Goal: Task Accomplishment & Management: Use online tool/utility

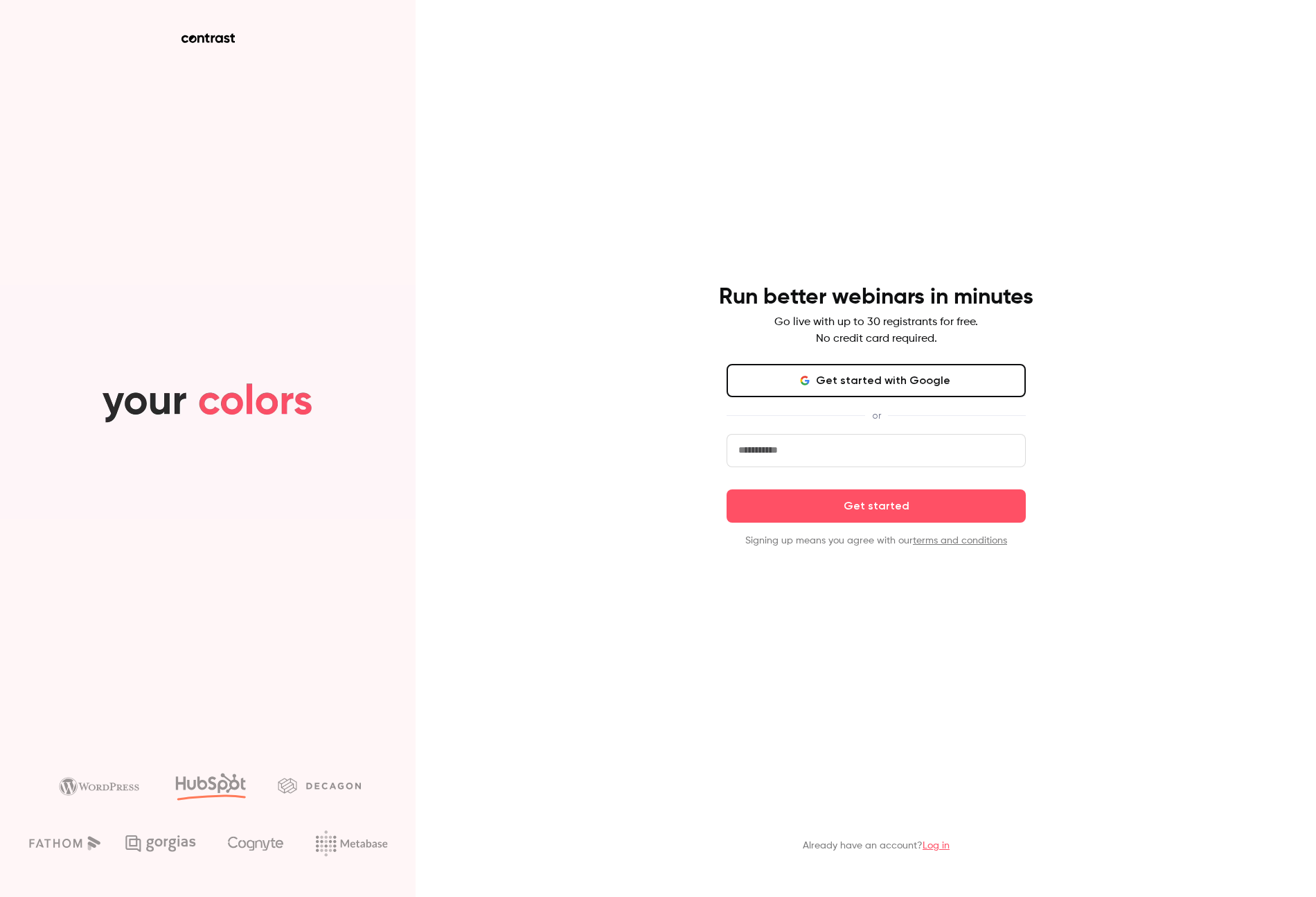
click at [898, 384] on button "Get started with Google" at bounding box center [876, 381] width 299 height 33
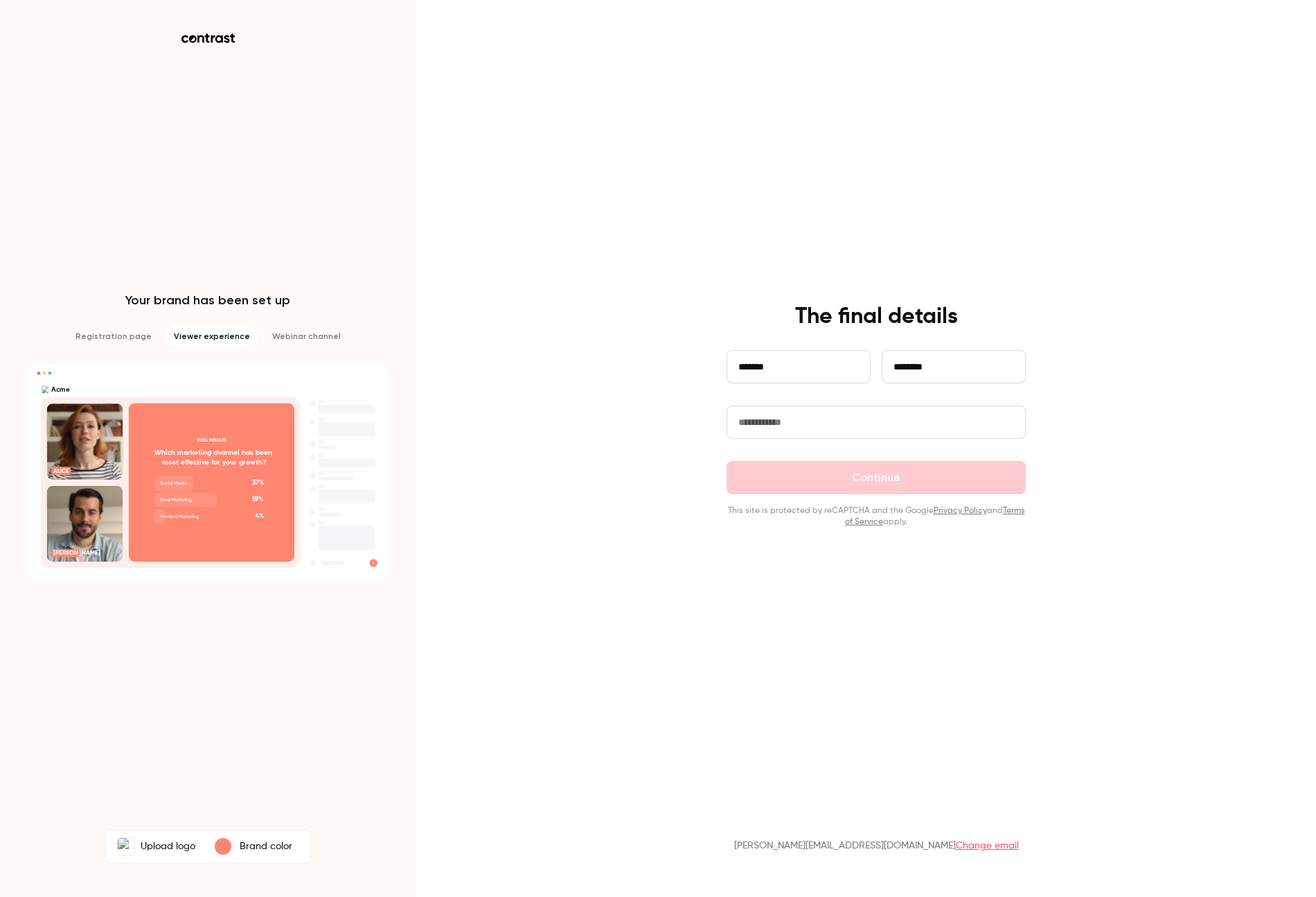
click at [845, 422] on input "text" at bounding box center [876, 422] width 299 height 33
type input "*******"
click at [894, 488] on button "Continue" at bounding box center [876, 477] width 299 height 33
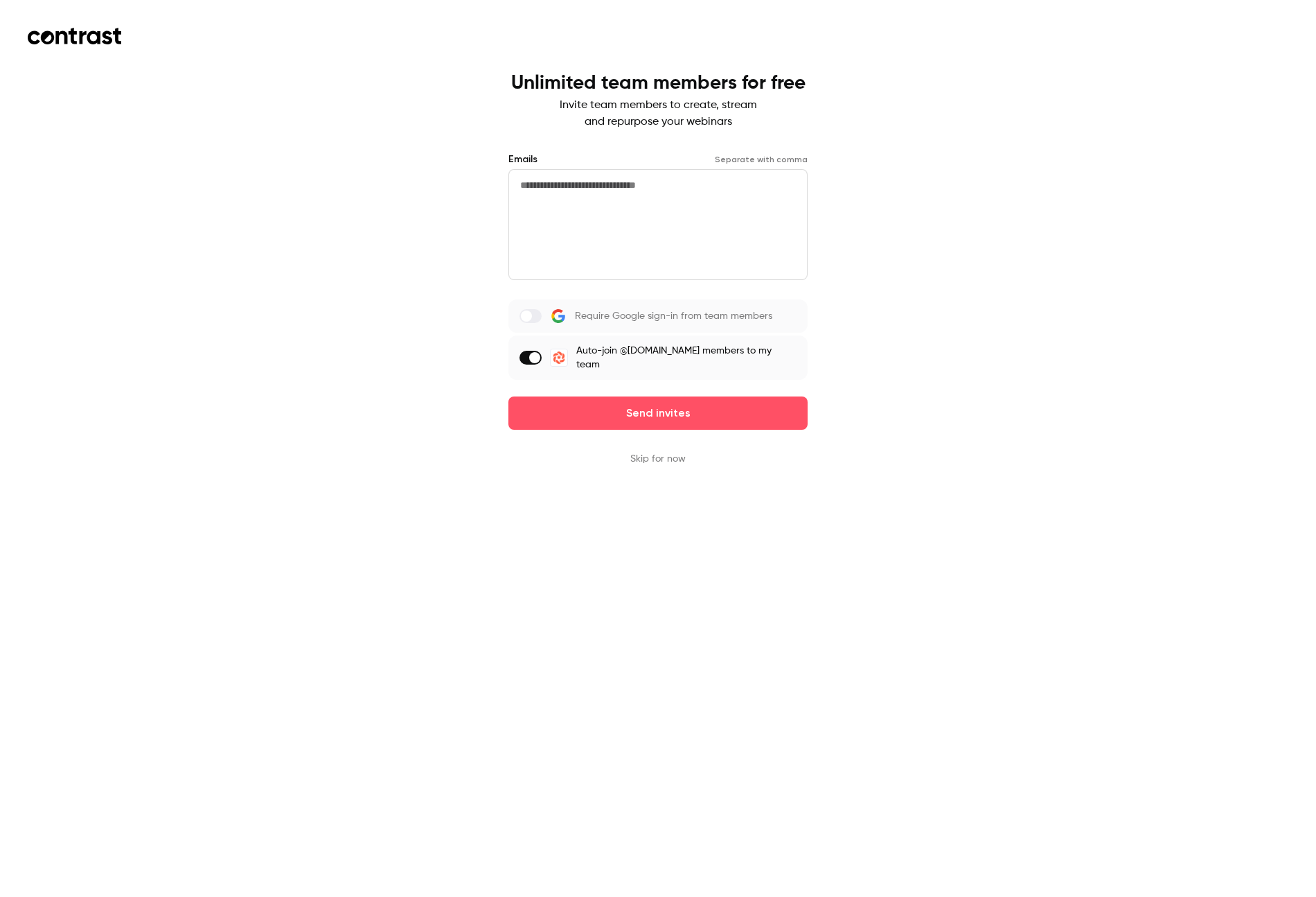
click at [540, 354] on span at bounding box center [534, 357] width 11 height 11
click at [541, 318] on label at bounding box center [530, 316] width 22 height 14
click at [647, 452] on button "Skip for now" at bounding box center [657, 459] width 55 height 14
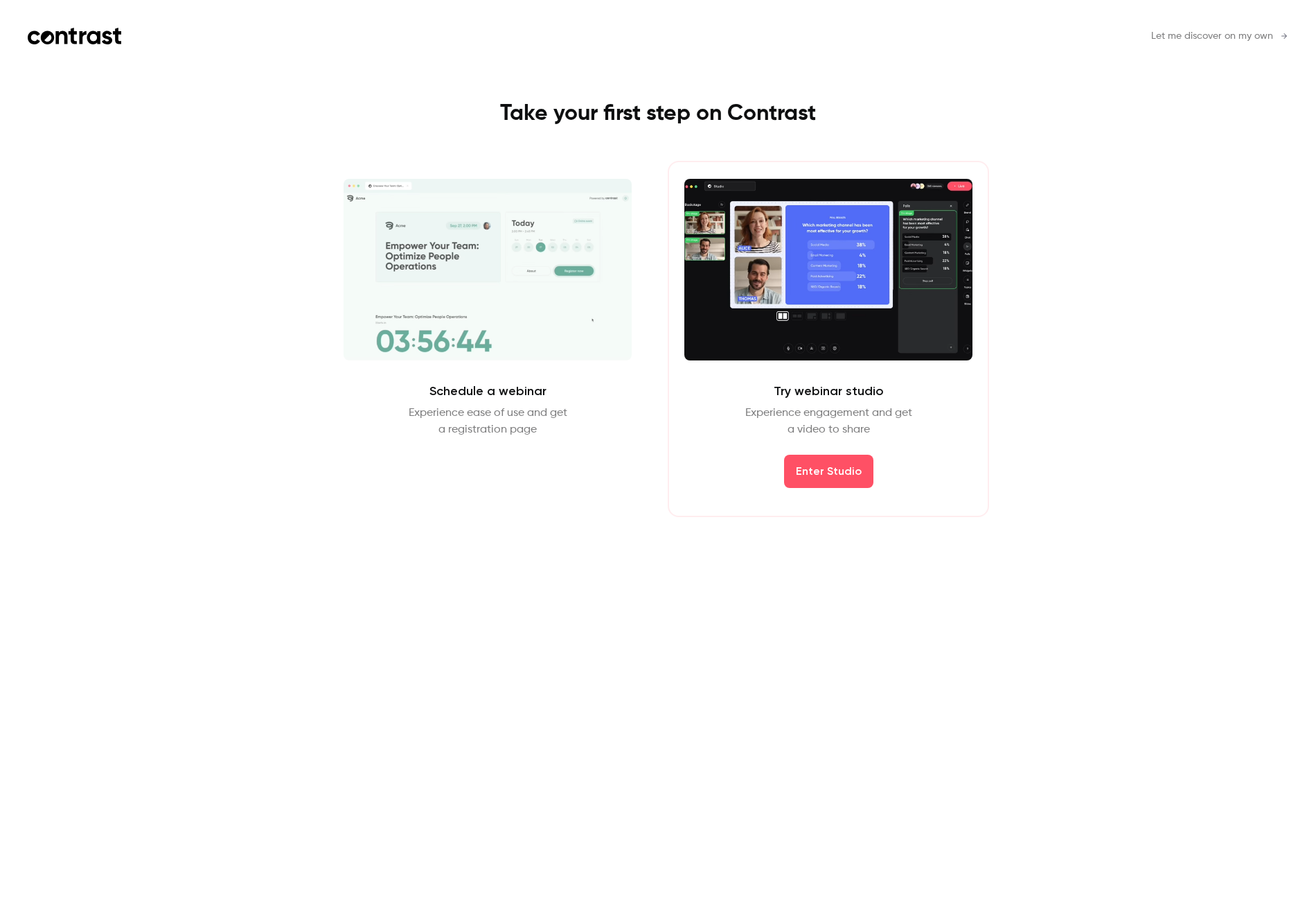
click at [1219, 39] on span "Let me discover on my own" at bounding box center [1212, 36] width 122 height 15
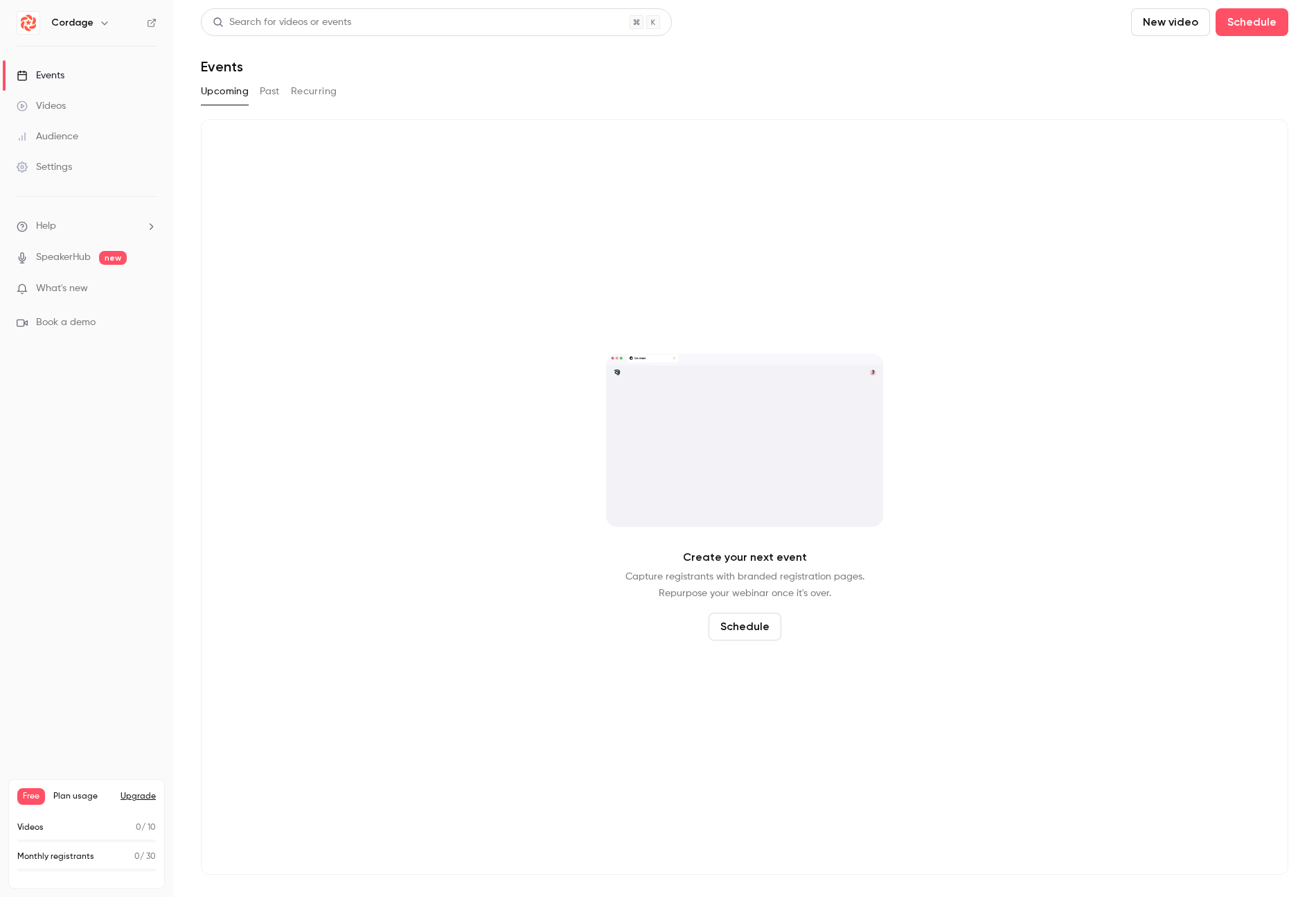
click at [99, 22] on icon "button" at bounding box center [104, 23] width 11 height 11
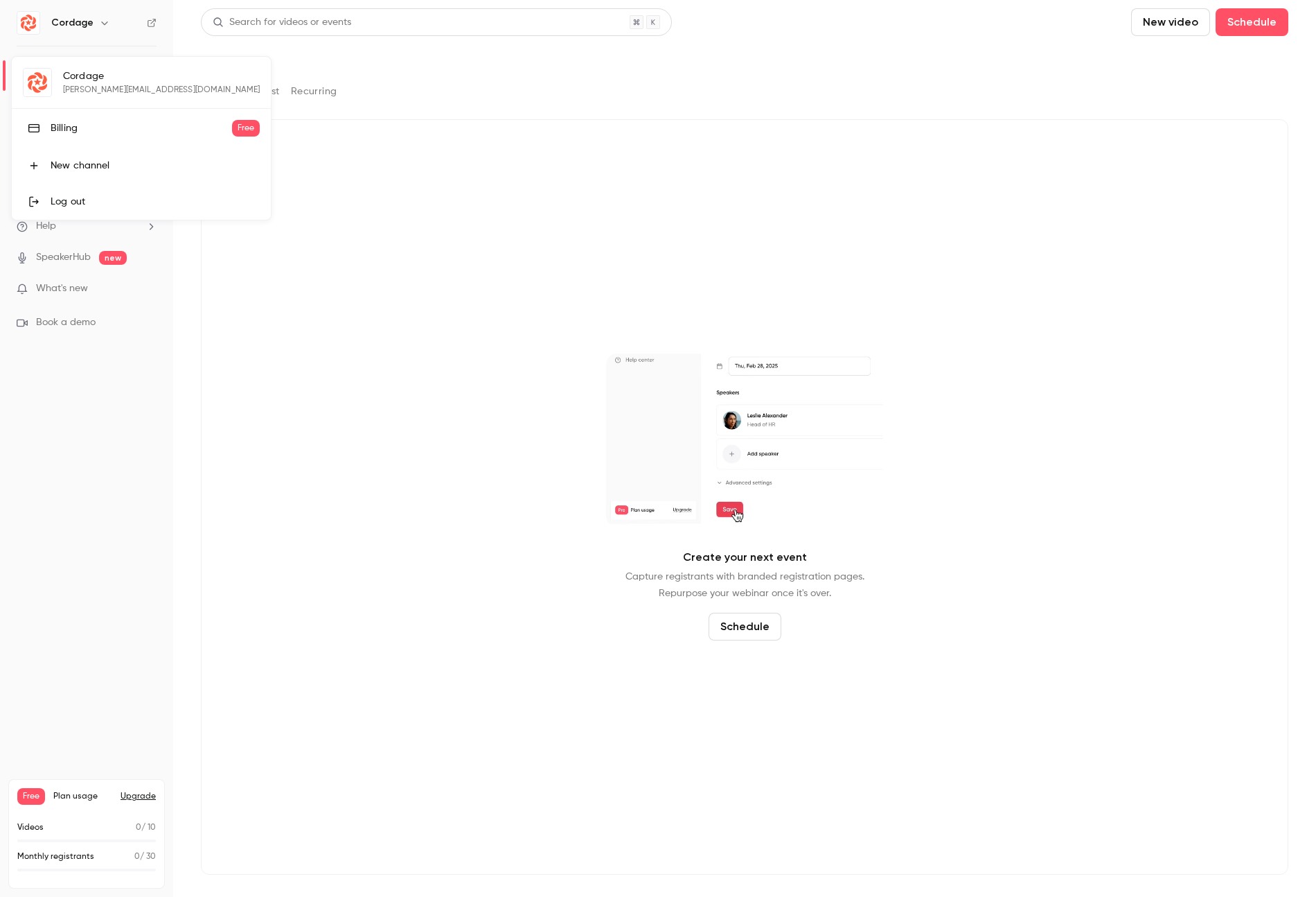
click at [75, 552] on div at bounding box center [658, 448] width 1316 height 897
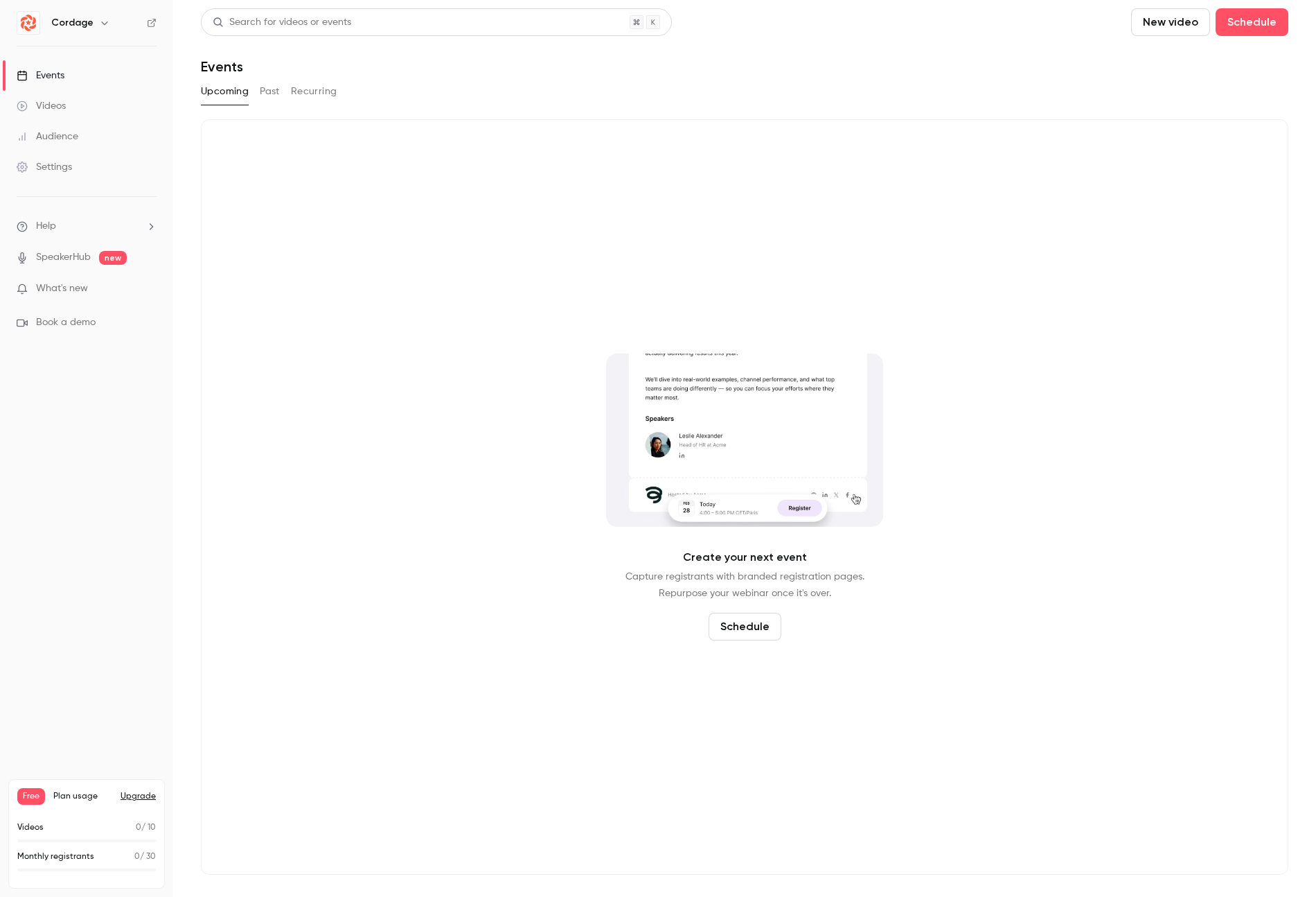
click at [103, 25] on icon "button" at bounding box center [104, 23] width 6 height 4
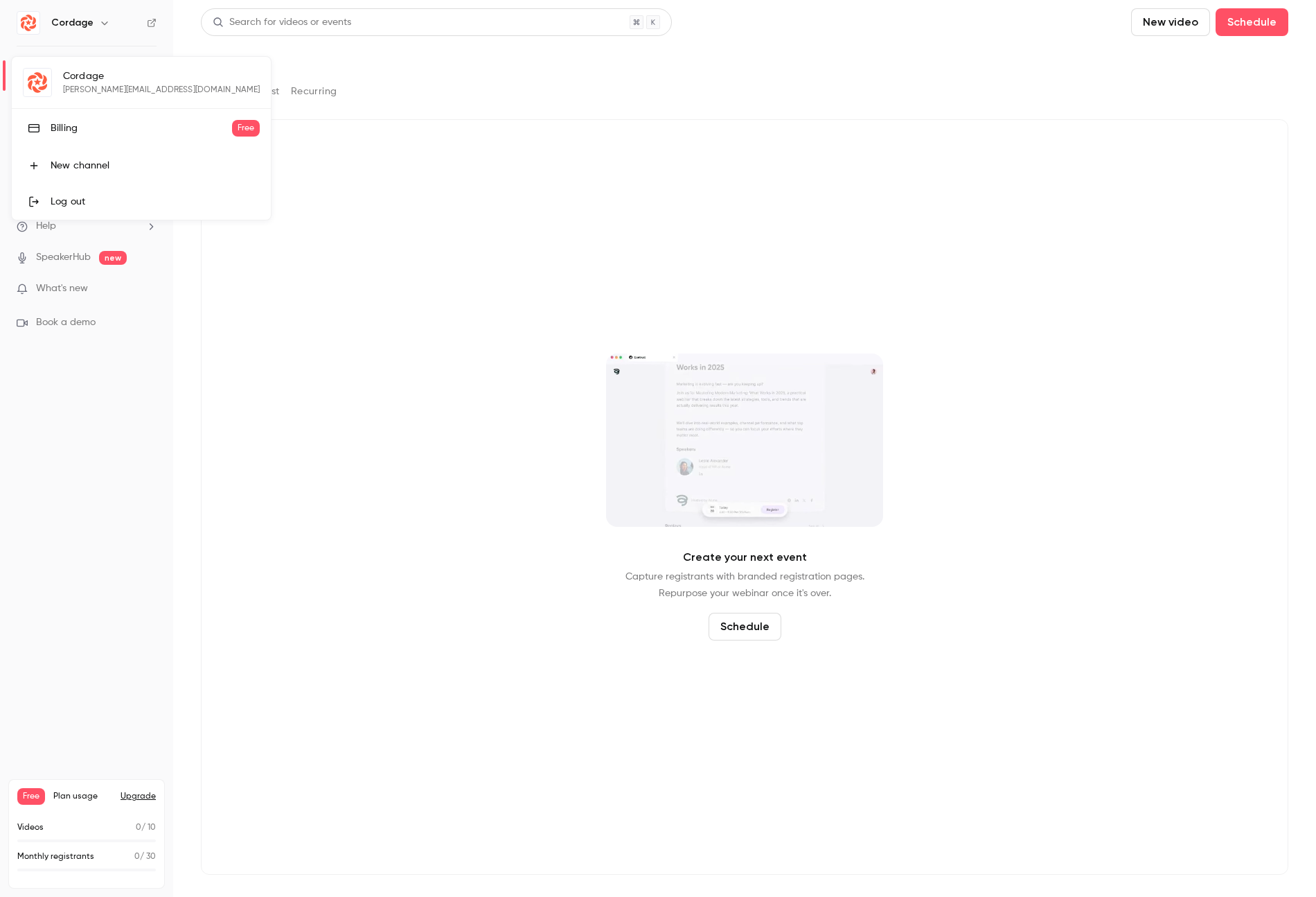
click at [390, 188] on div at bounding box center [658, 448] width 1316 height 897
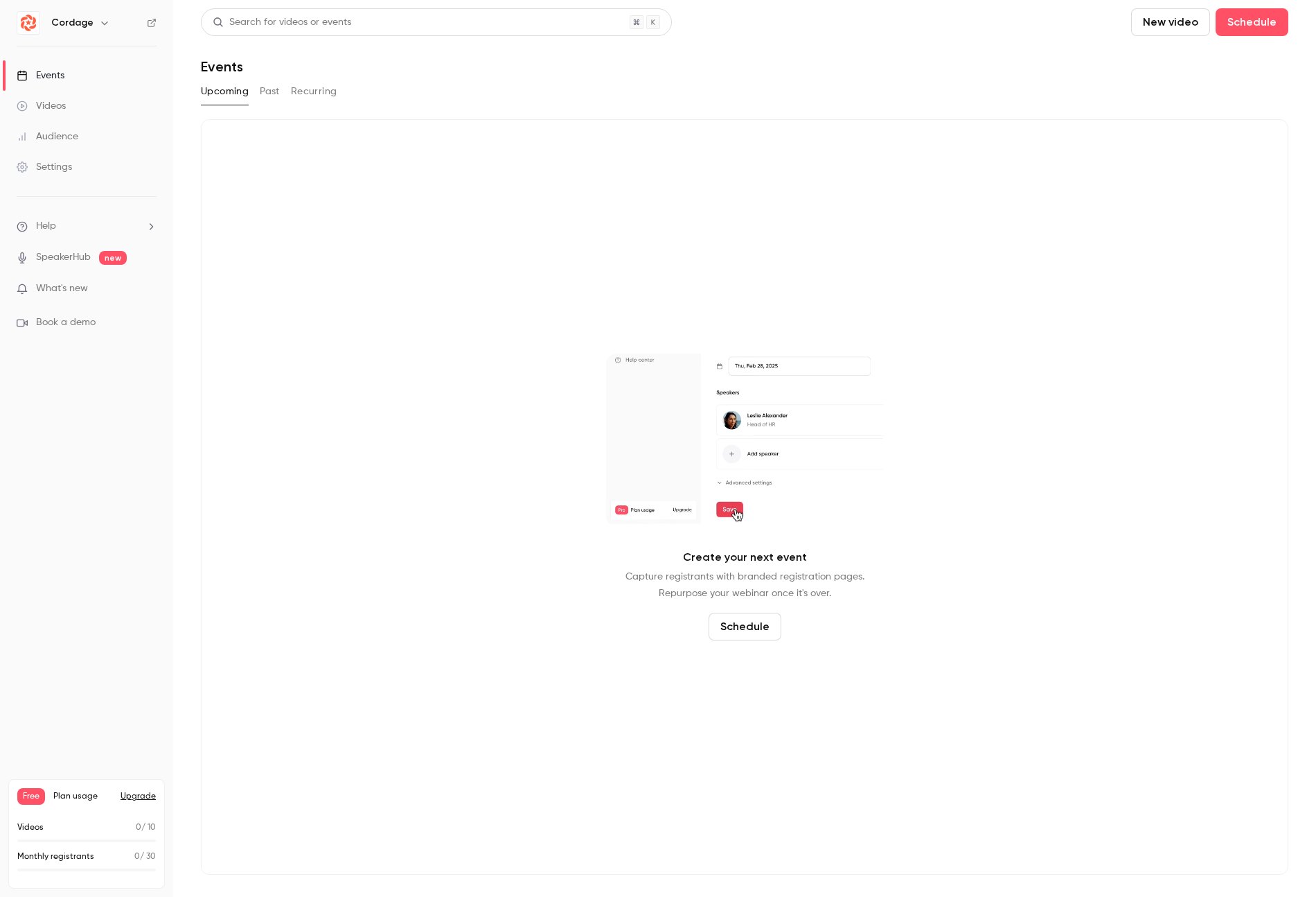
click at [57, 169] on div "Settings" at bounding box center [44, 167] width 55 height 14
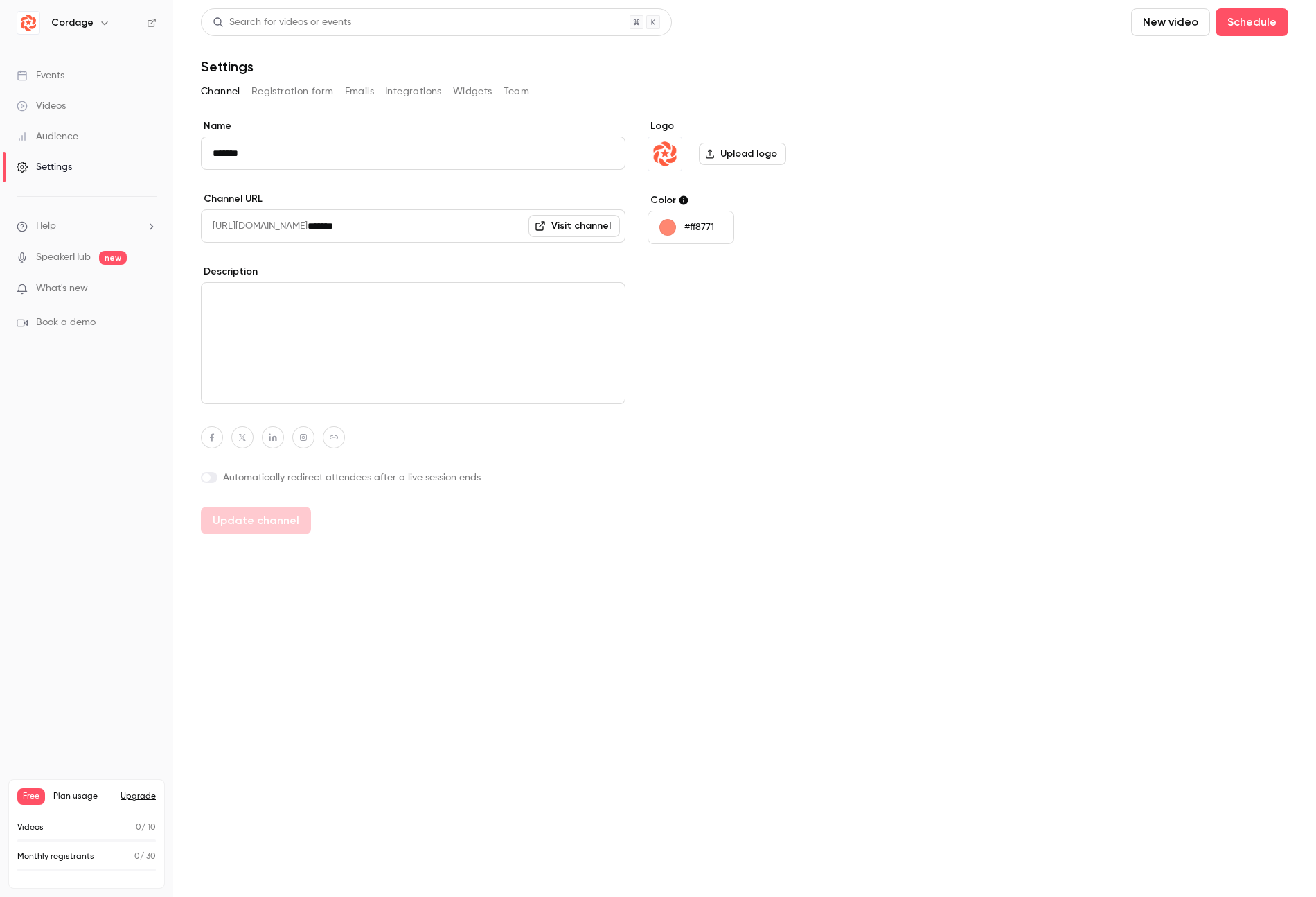
click at [735, 154] on label "Upload logo" at bounding box center [742, 154] width 87 height 22
click at [0, 0] on input "Upload logo" at bounding box center [0, 0] width 0 height 0
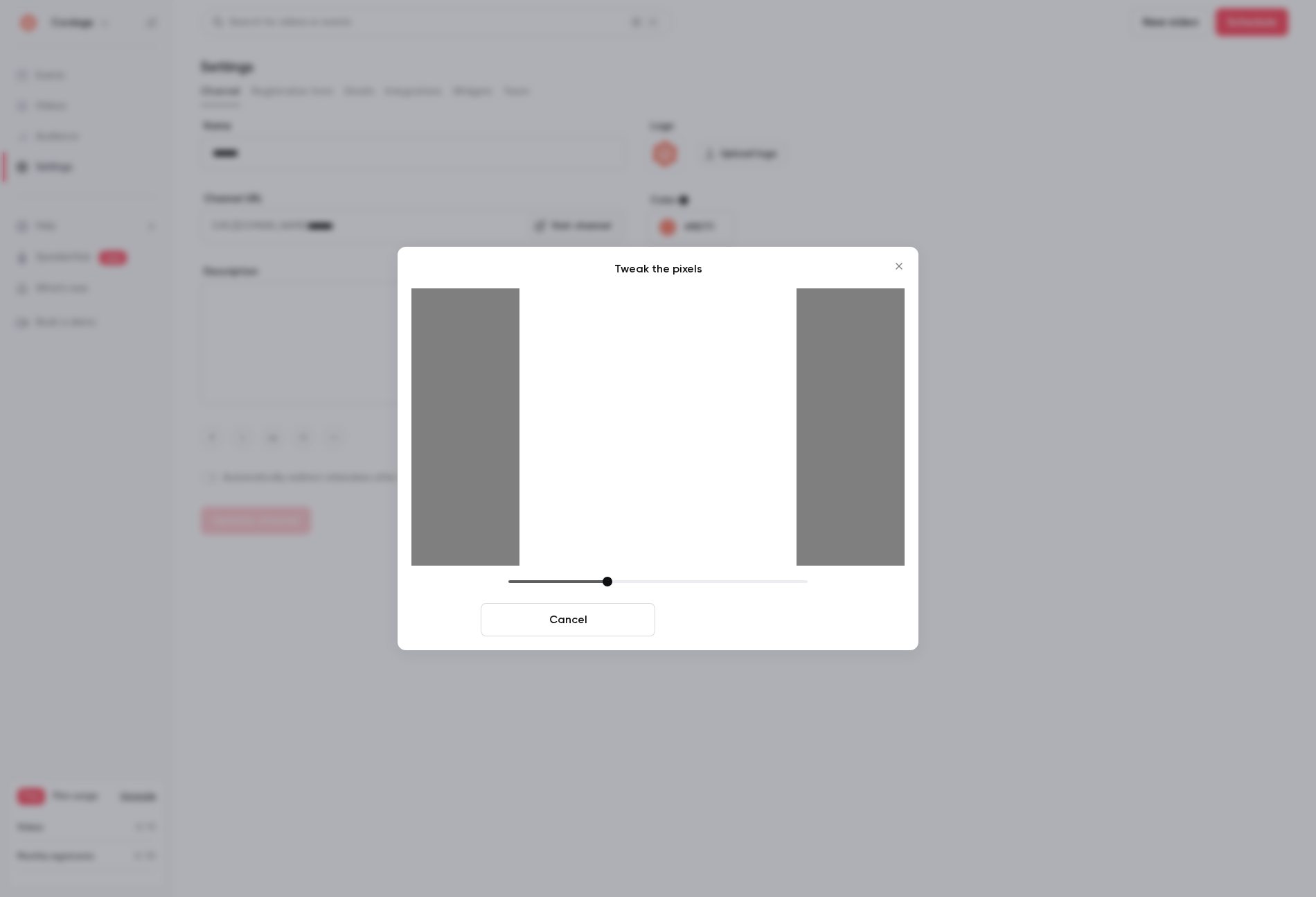
click at [729, 624] on button "Crop and save" at bounding box center [747, 620] width 175 height 33
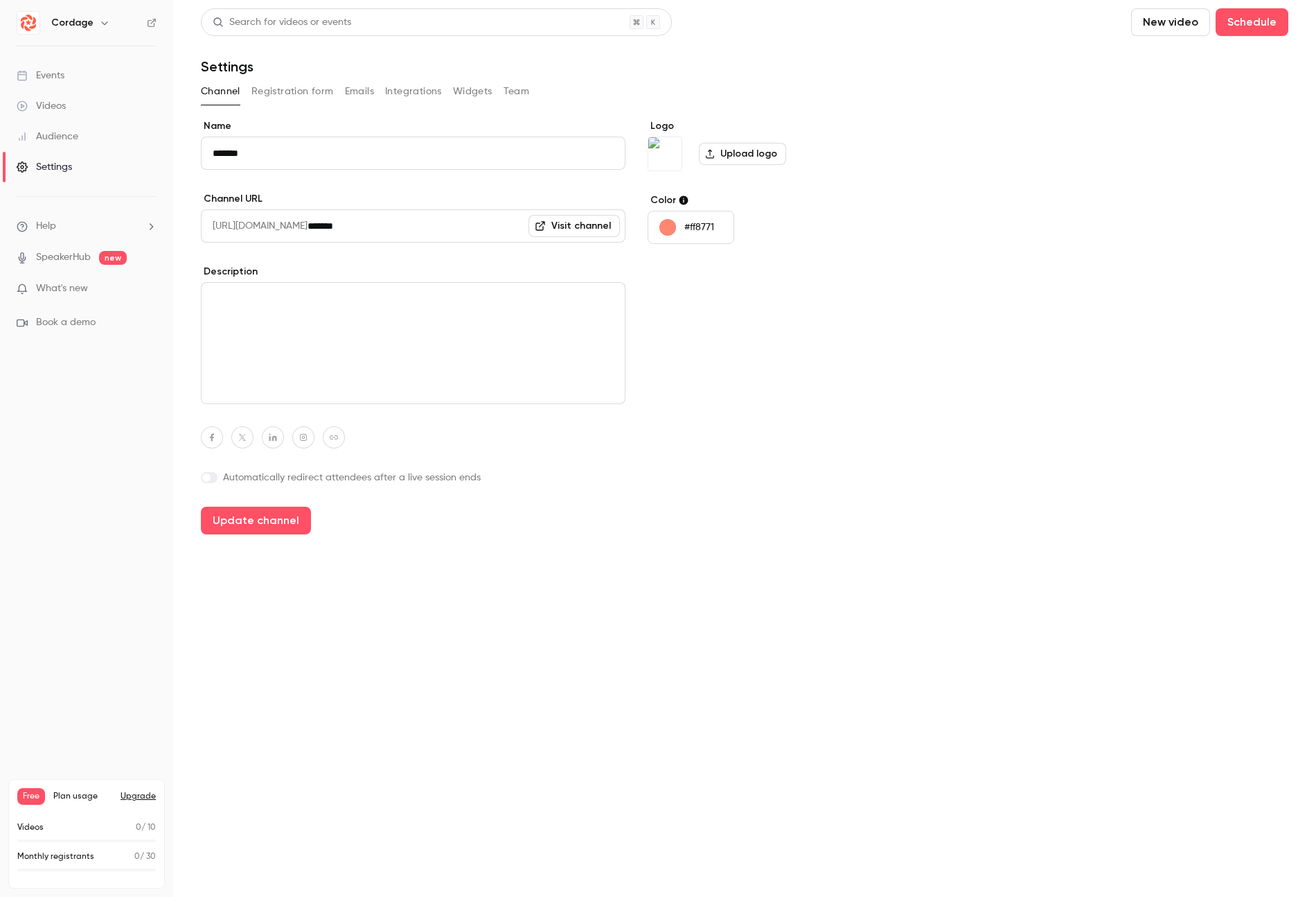
click at [334, 435] on icon "button" at bounding box center [333, 437] width 8 height 4
click at [406, 406] on icon "button" at bounding box center [406, 405] width 5 height 5
type input "**********"
click at [334, 439] on icon "button" at bounding box center [333, 437] width 8 height 4
click at [287, 449] on div "Name ******* Channel URL [URL][DOMAIN_NAME] ******* Visit channel Description A…" at bounding box center [413, 327] width 425 height 415
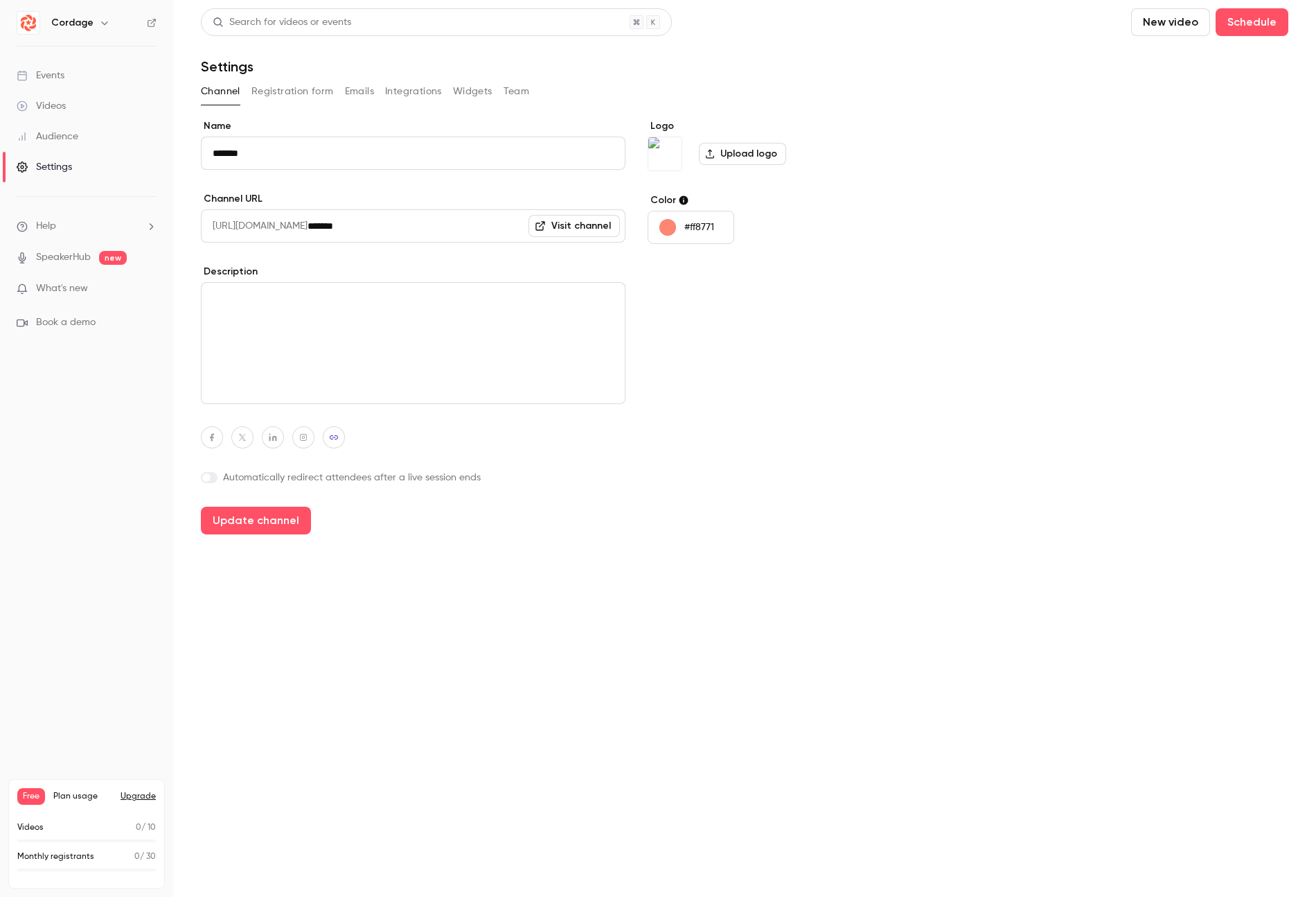
click at [212, 476] on label at bounding box center [209, 477] width 17 height 11
click at [286, 327] on textarea at bounding box center [413, 342] width 425 height 122
click at [255, 562] on button "Update channel" at bounding box center [256, 565] width 111 height 28
type input "**********"
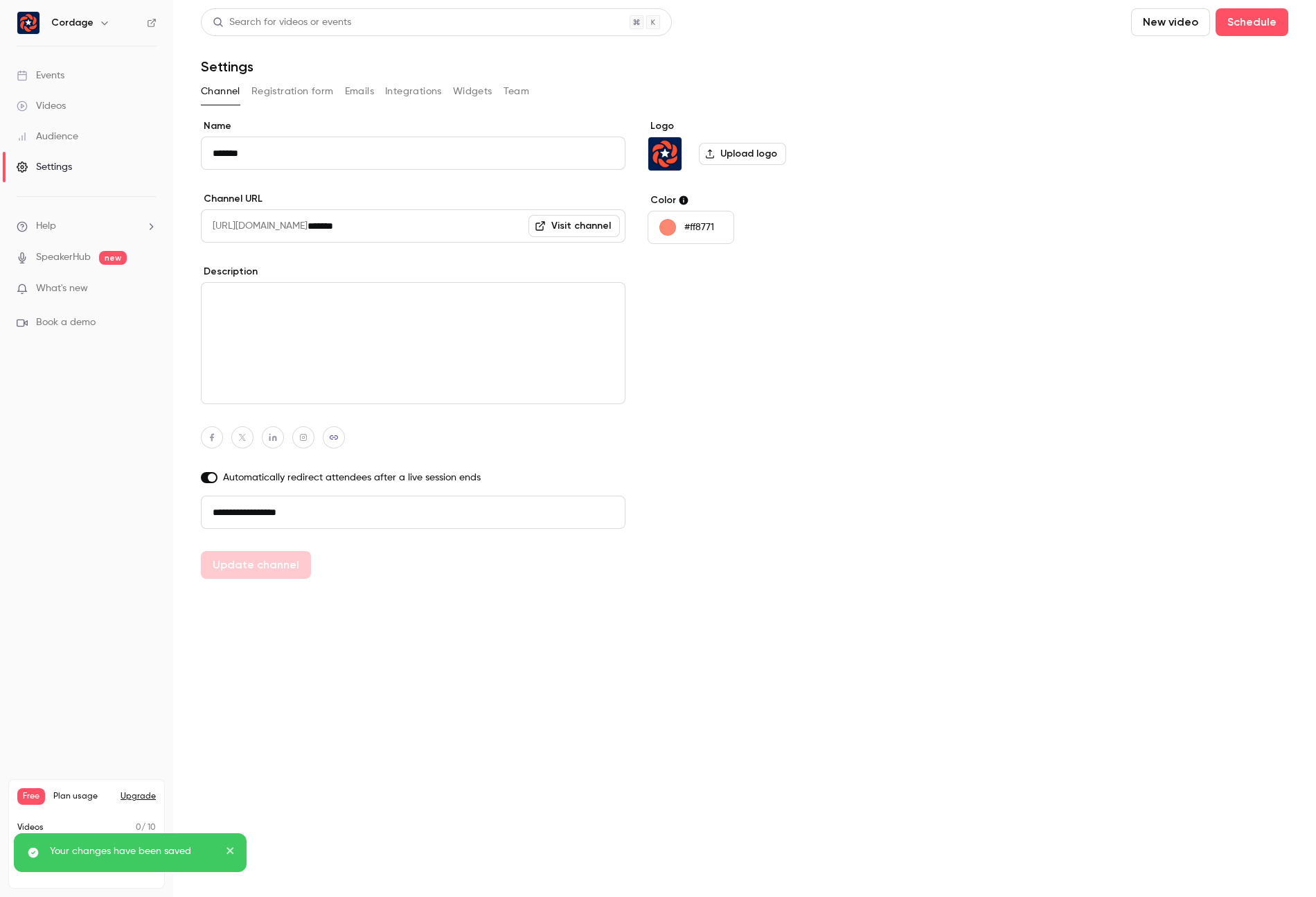
click at [229, 847] on icon "close" at bounding box center [230, 850] width 10 height 11
click at [294, 87] on button "Registration form" at bounding box center [293, 91] width 82 height 22
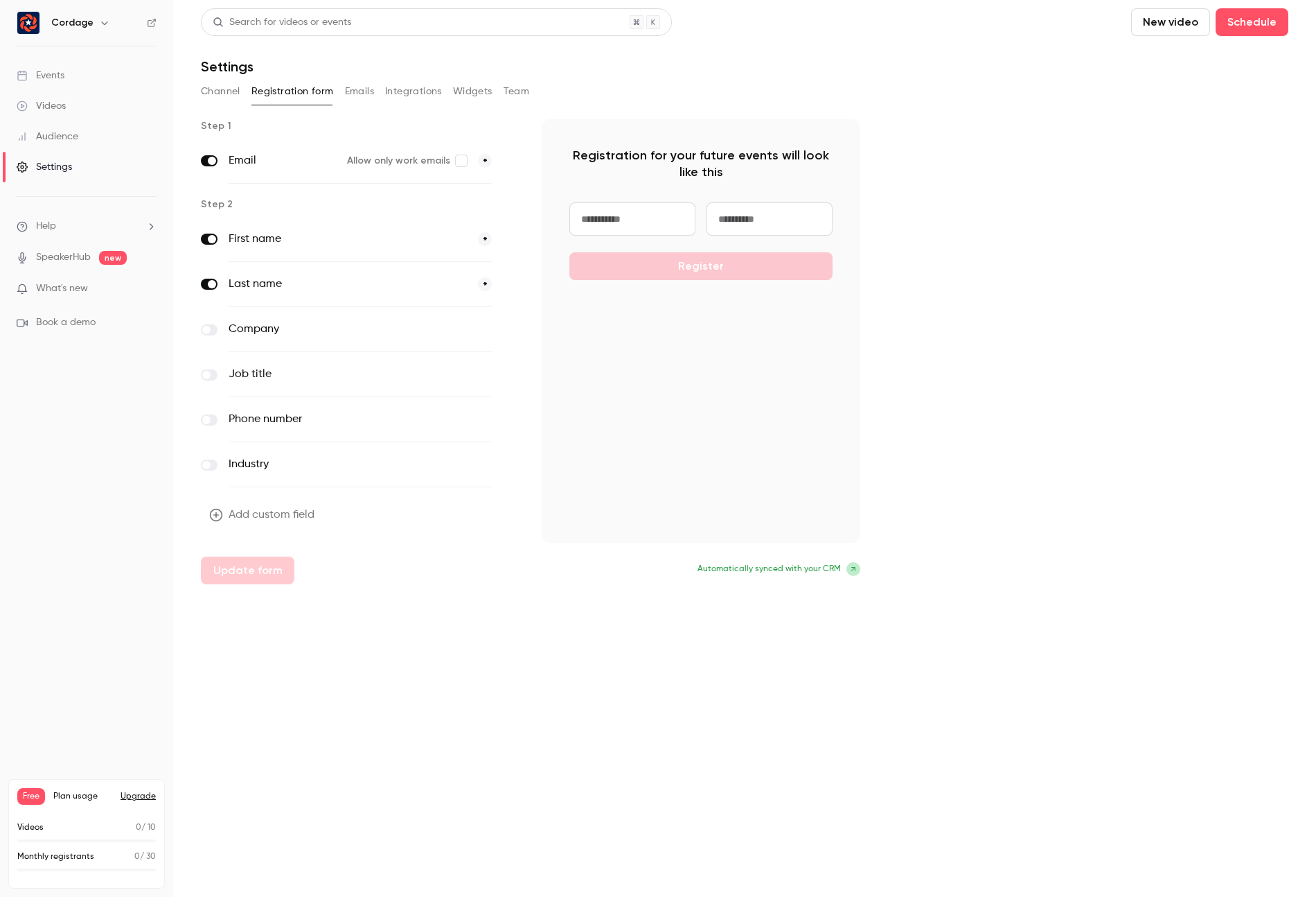
click at [357, 90] on button "Emails" at bounding box center [359, 91] width 29 height 22
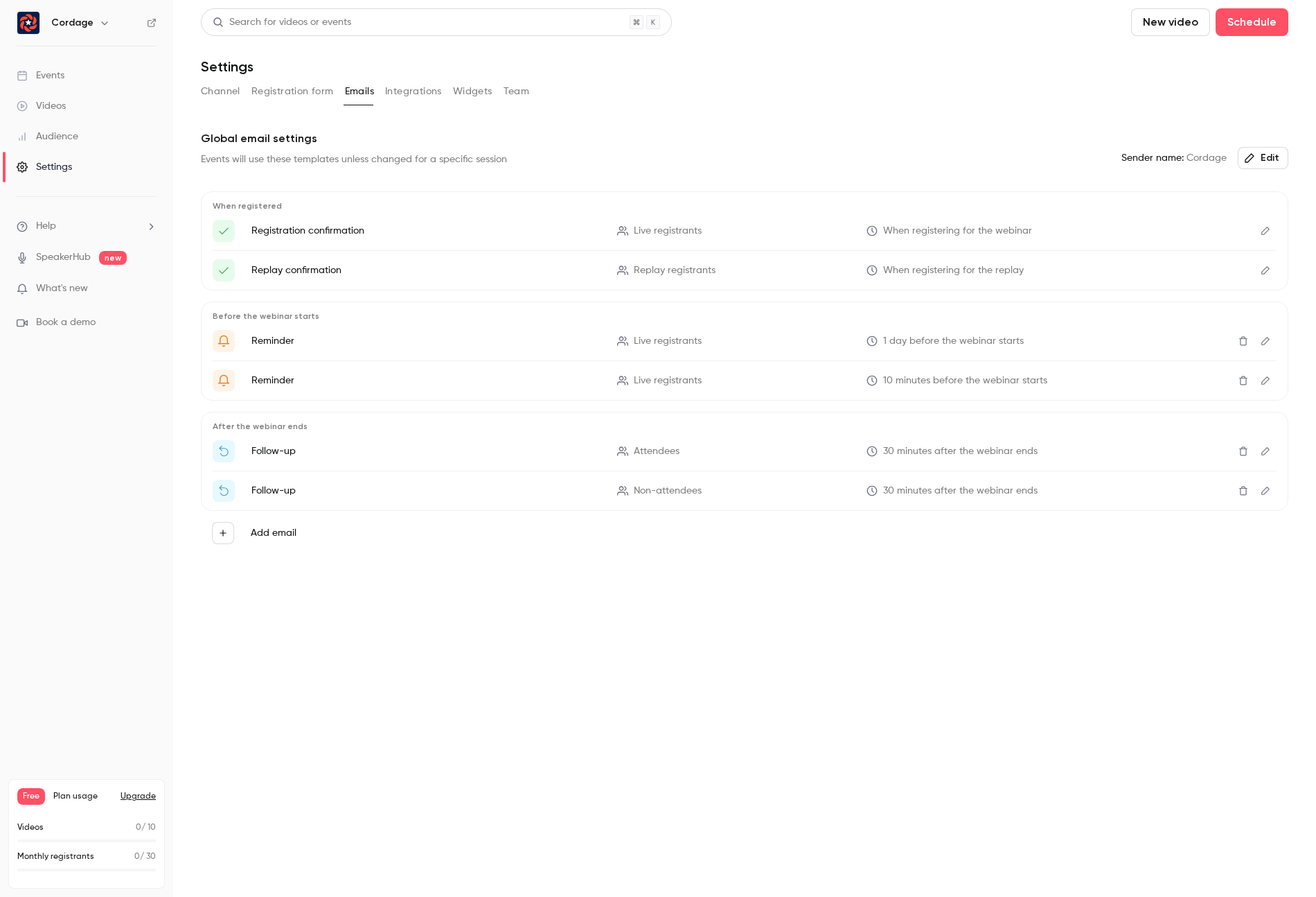
click at [422, 92] on button "Integrations" at bounding box center [413, 91] width 57 height 22
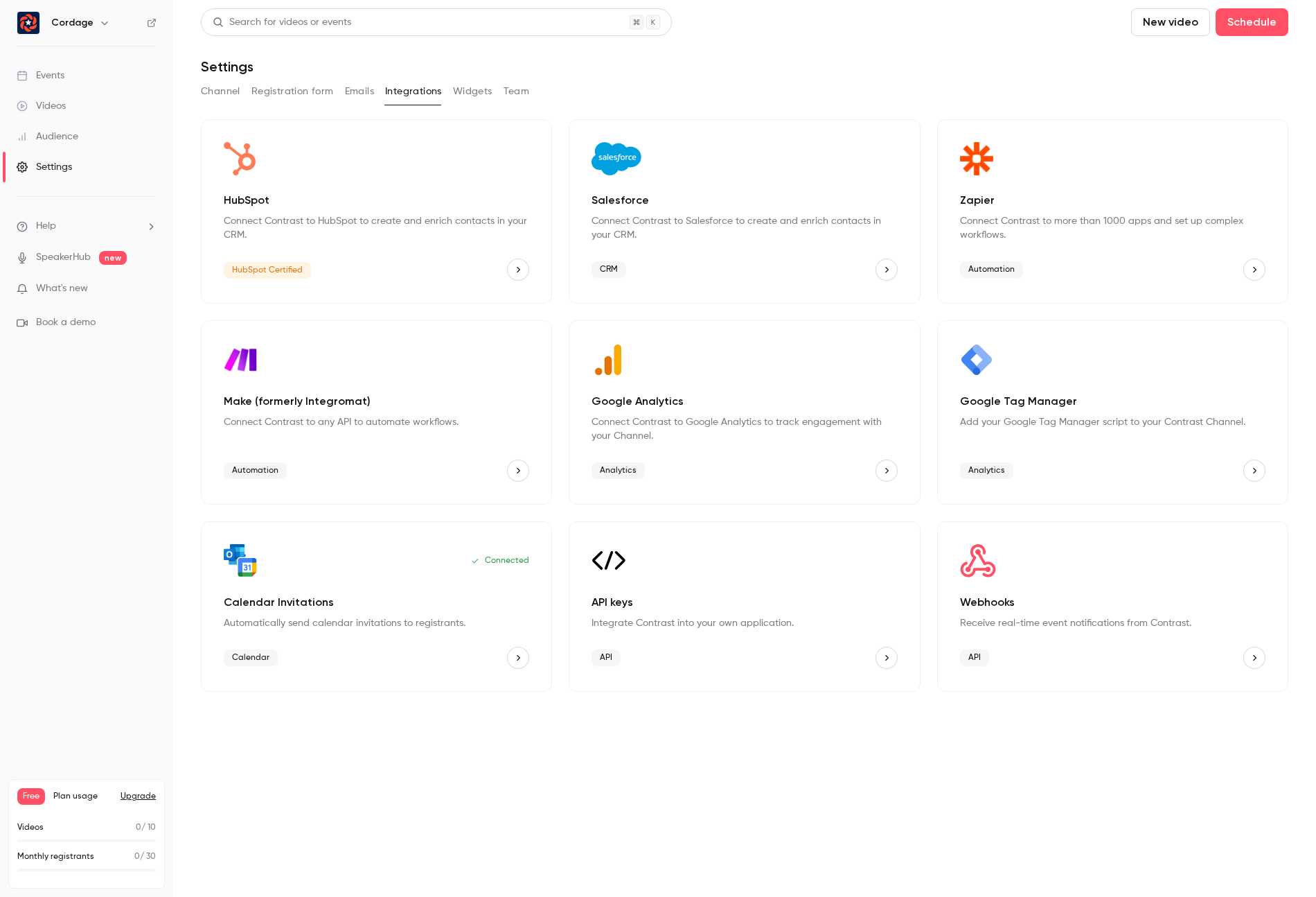
click at [468, 93] on button "Widgets" at bounding box center [472, 91] width 39 height 22
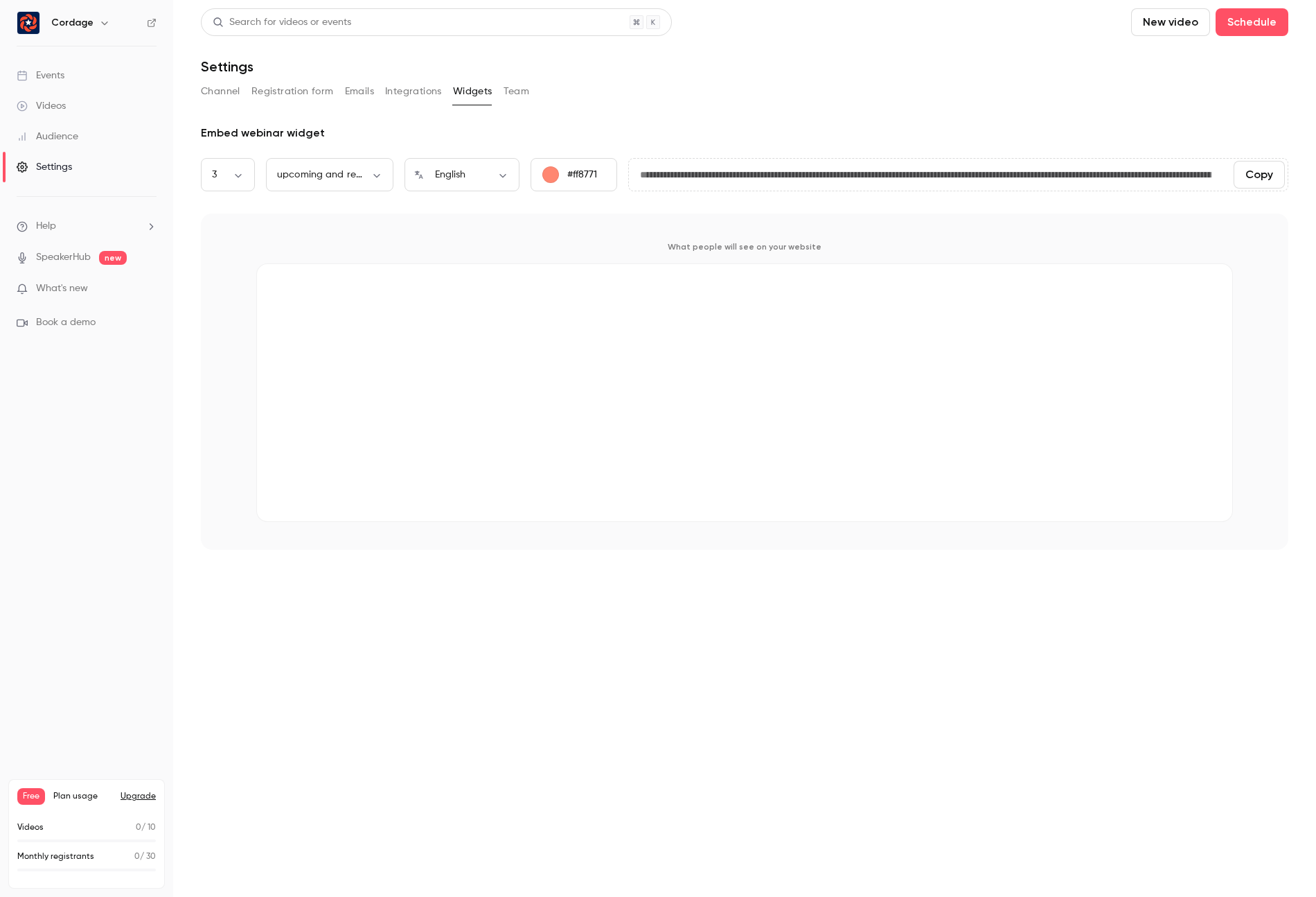
click at [514, 95] on button "Team" at bounding box center [517, 91] width 26 height 22
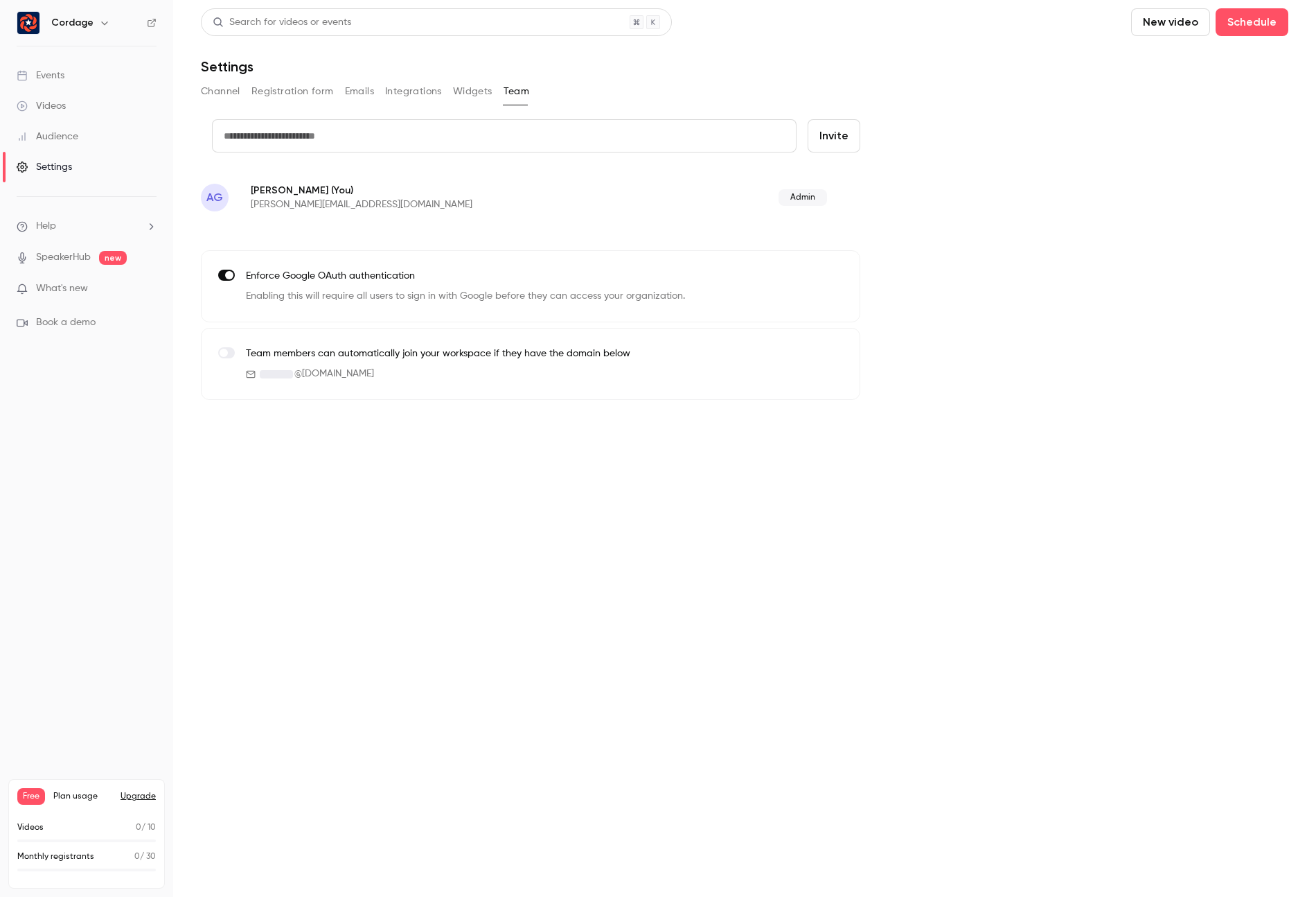
click at [228, 94] on button "Channel" at bounding box center [220, 91] width 39 height 22
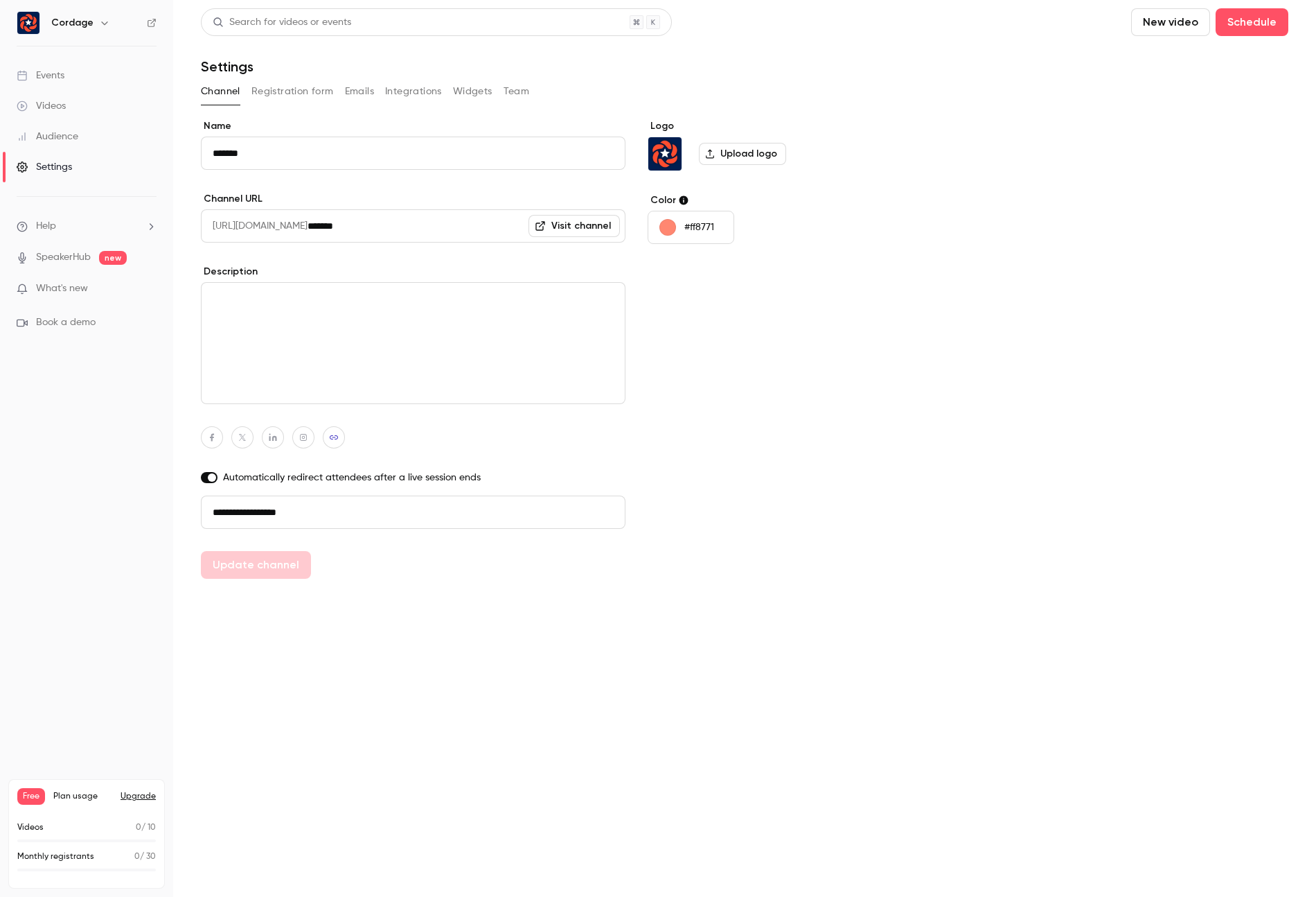
click at [58, 134] on div "Audience" at bounding box center [47, 137] width 61 height 14
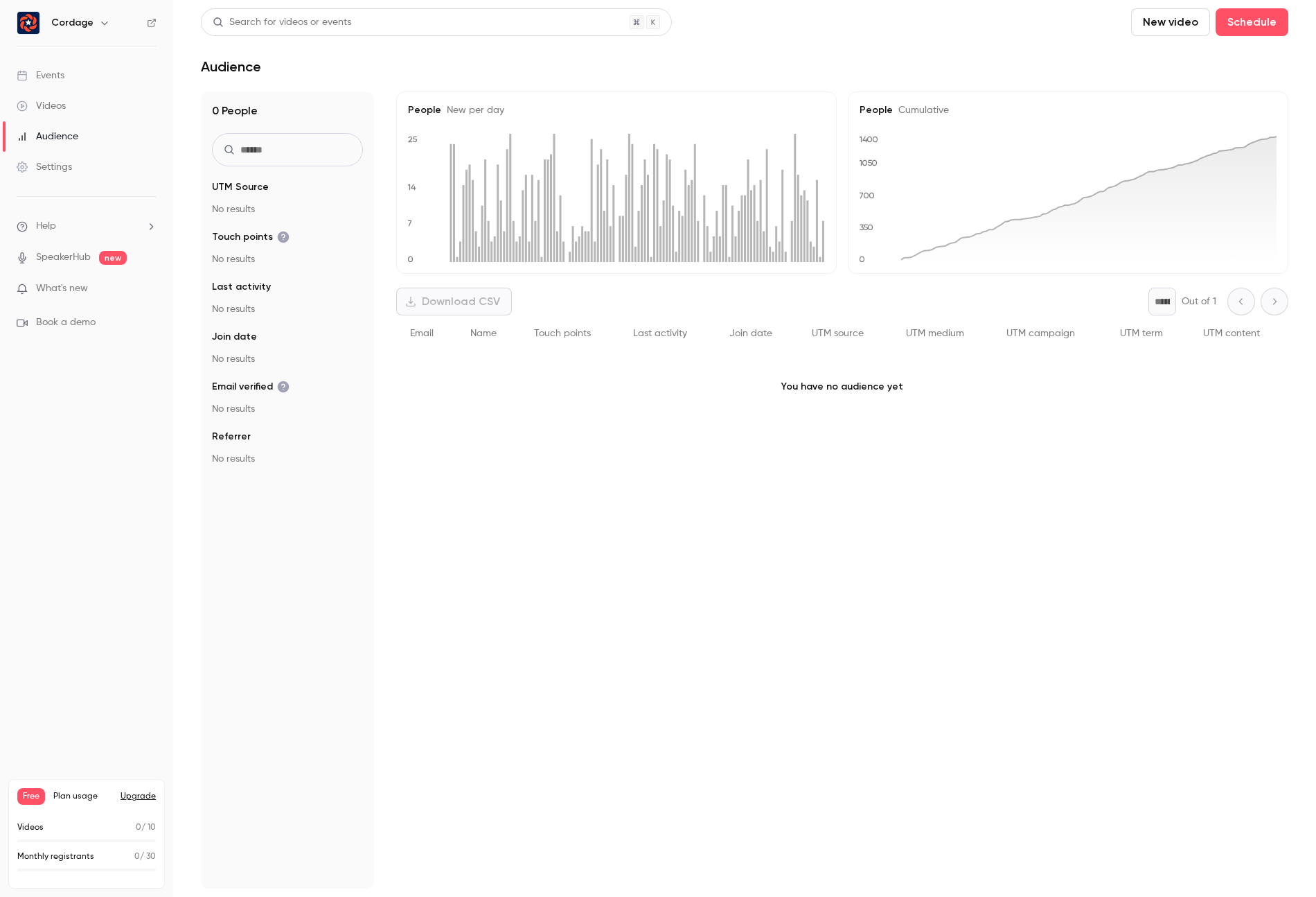
click at [54, 106] on div "Videos" at bounding box center [41, 106] width 49 height 14
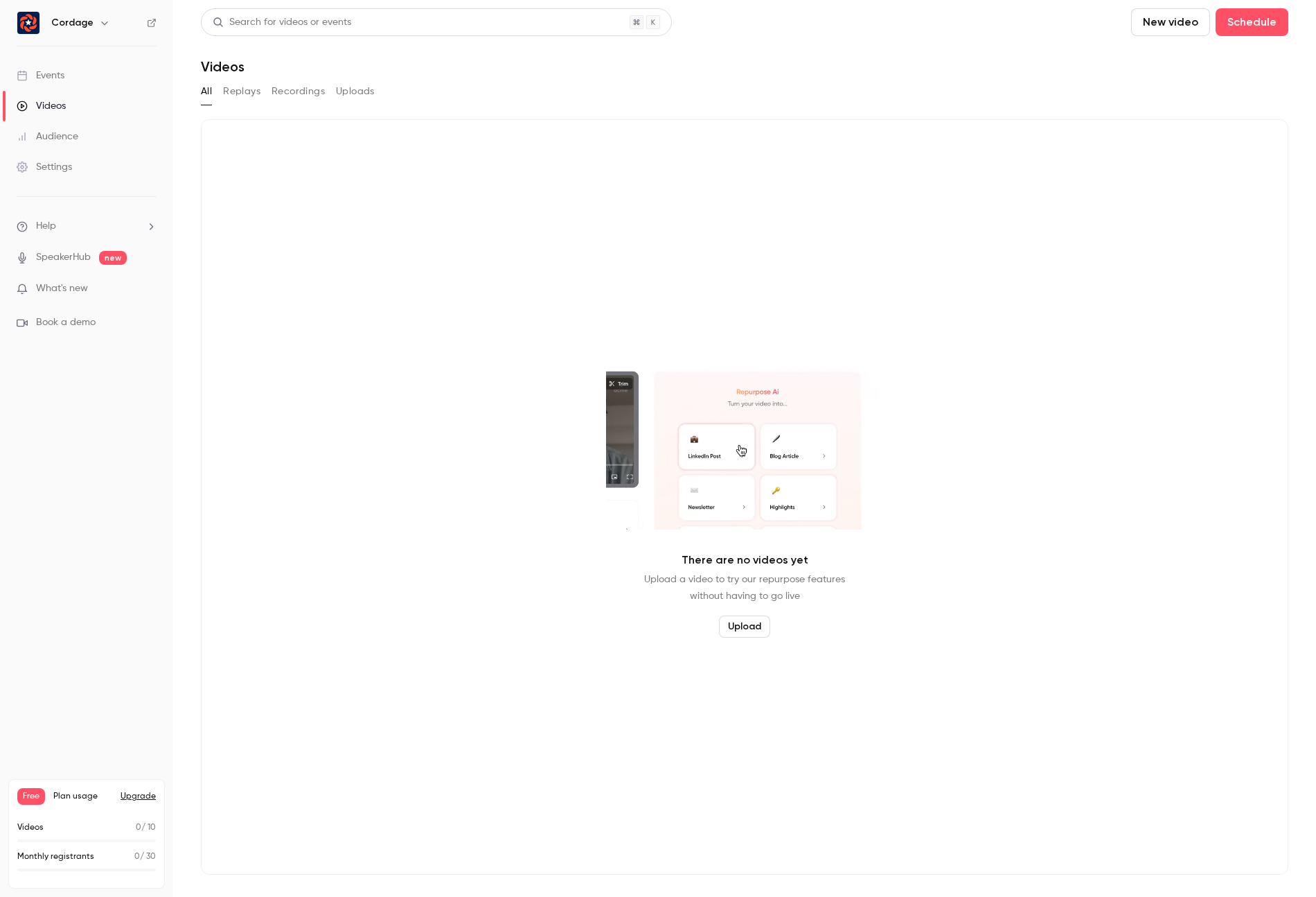
click at [255, 97] on button "Replays" at bounding box center [241, 91] width 38 height 22
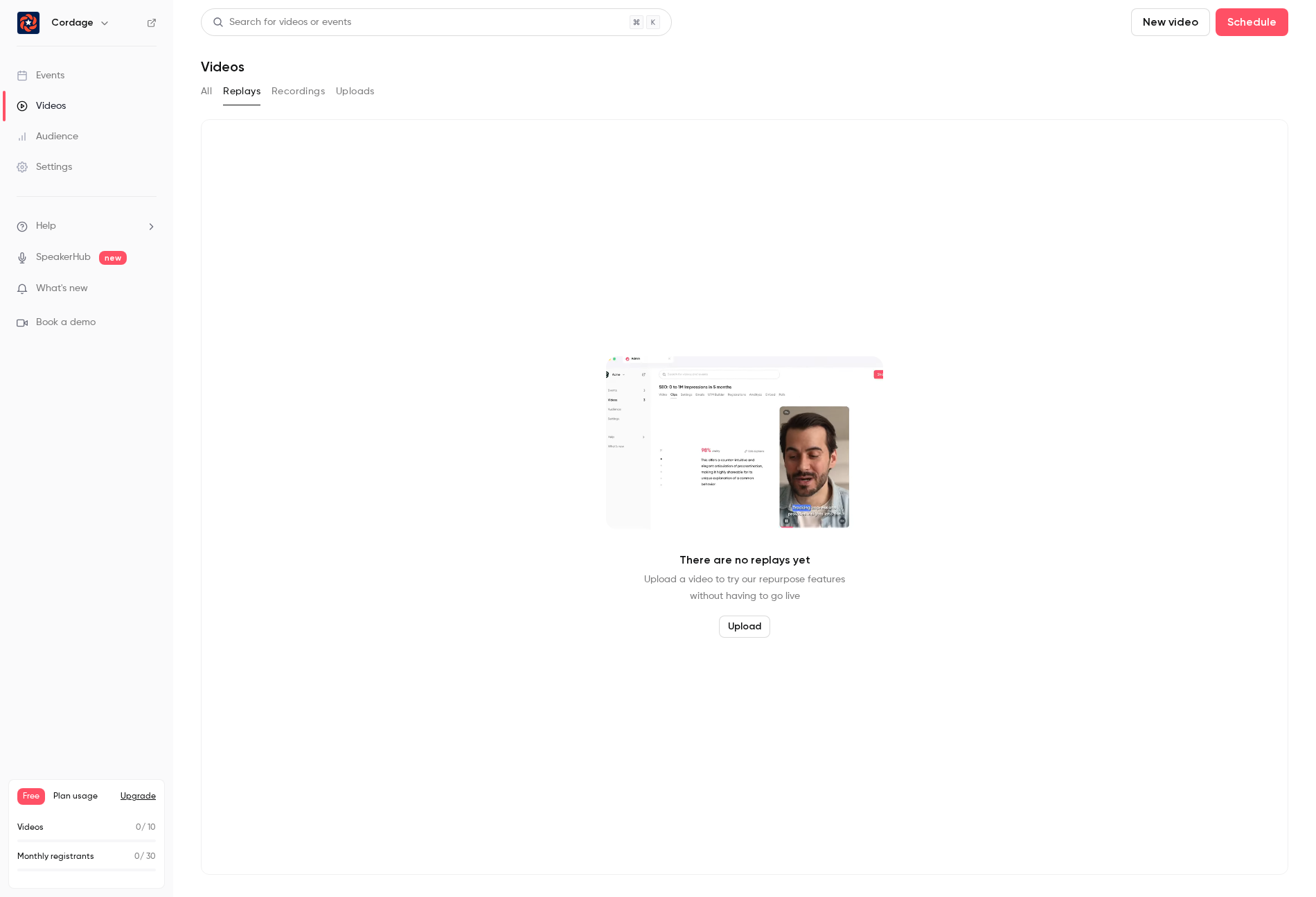
click at [290, 97] on button "Recordings" at bounding box center [297, 91] width 54 height 22
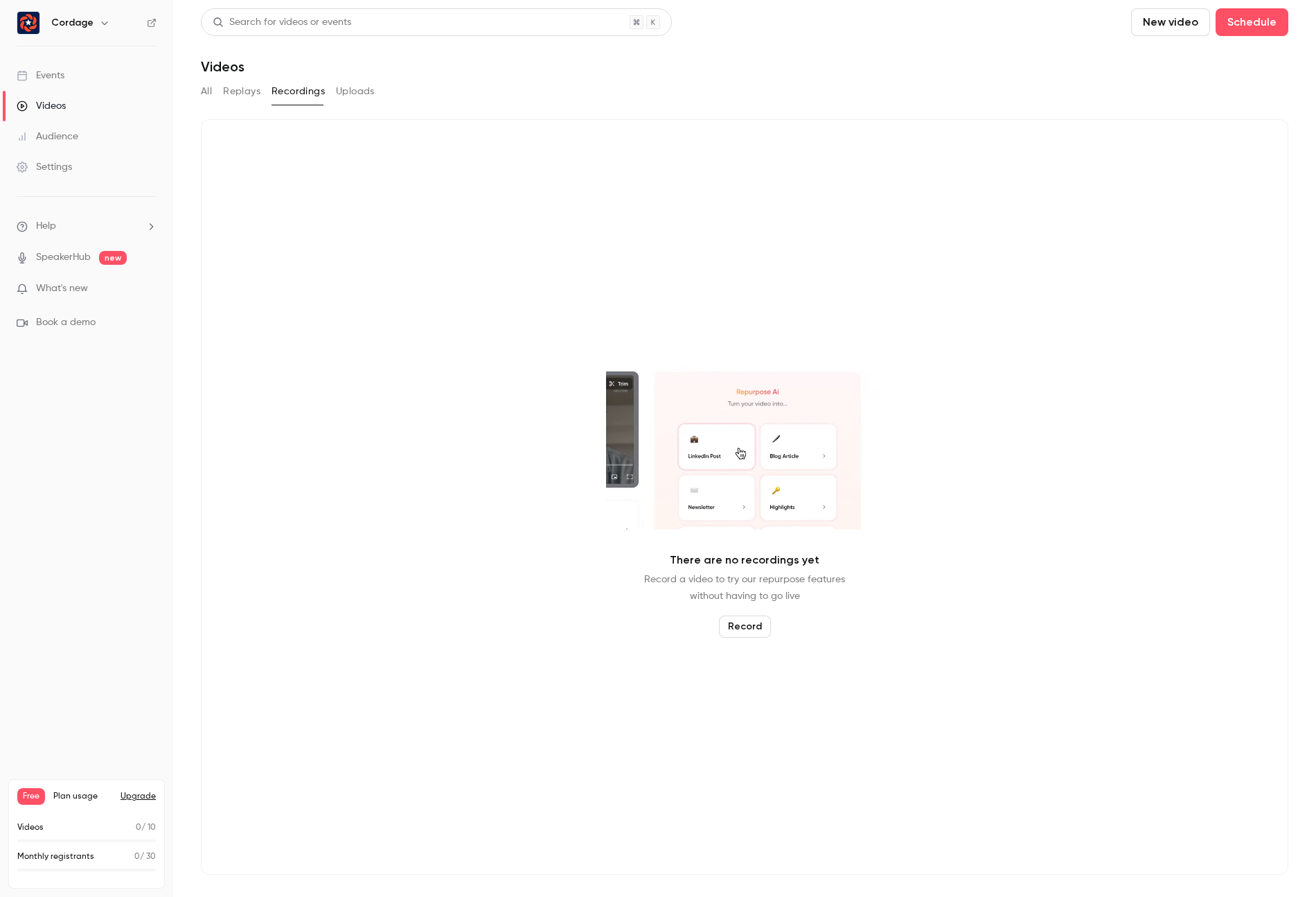
click at [354, 93] on button "Uploads" at bounding box center [355, 91] width 39 height 22
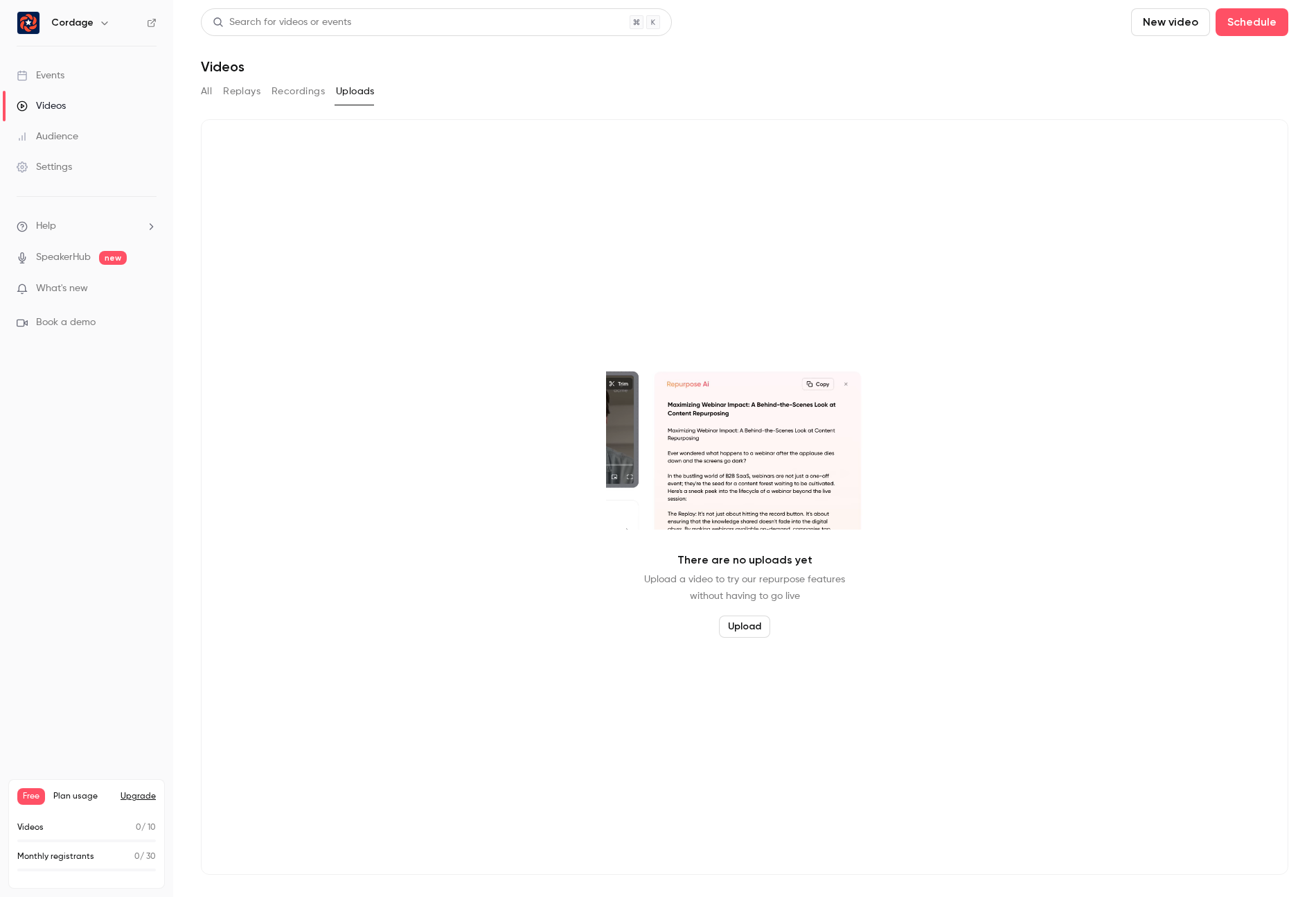
click at [205, 94] on button "All" at bounding box center [206, 91] width 11 height 22
click at [60, 262] on link "SpeakerHub" at bounding box center [63, 257] width 54 height 15
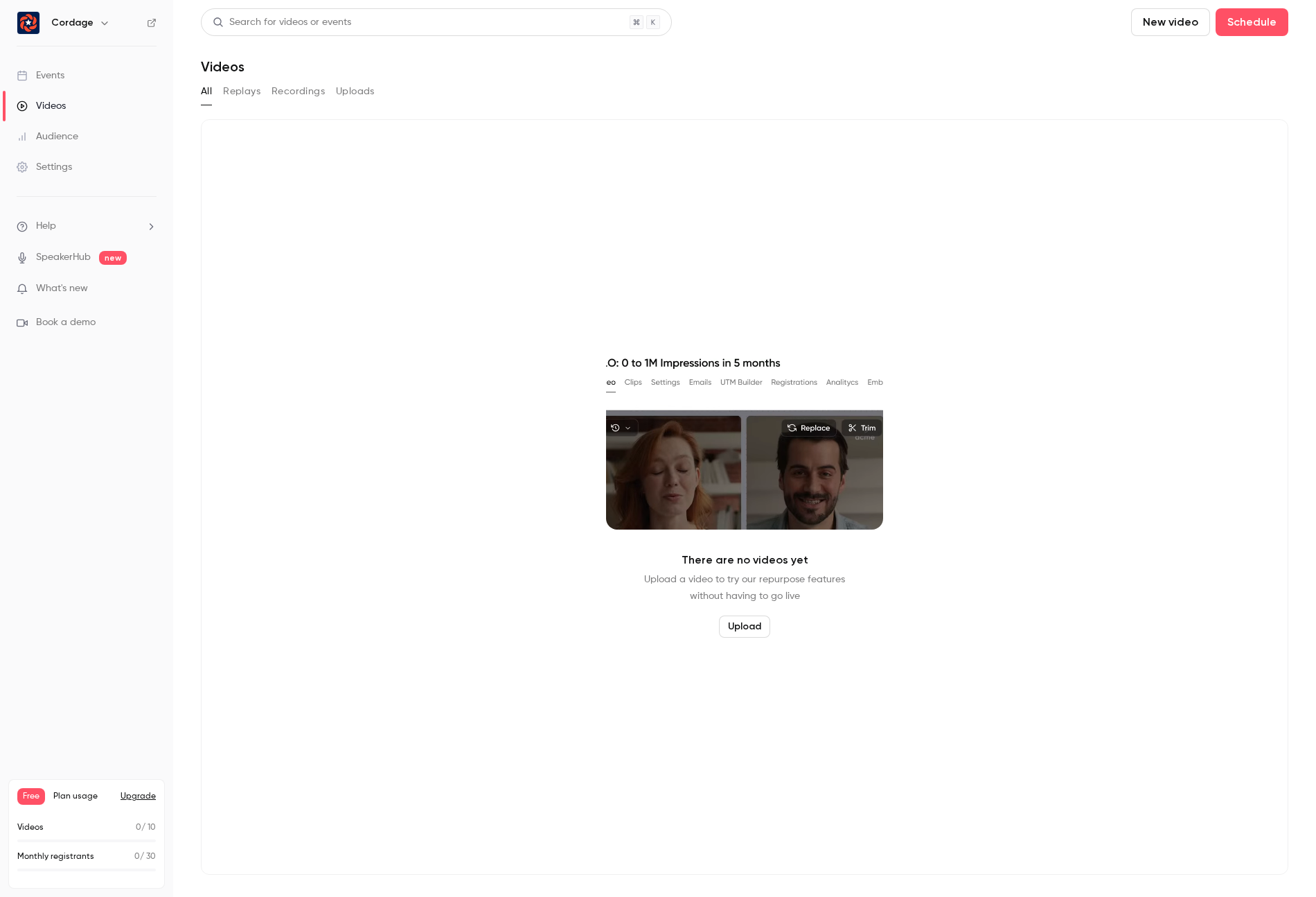
click at [61, 290] on span "What's new" at bounding box center [61, 289] width 52 height 15
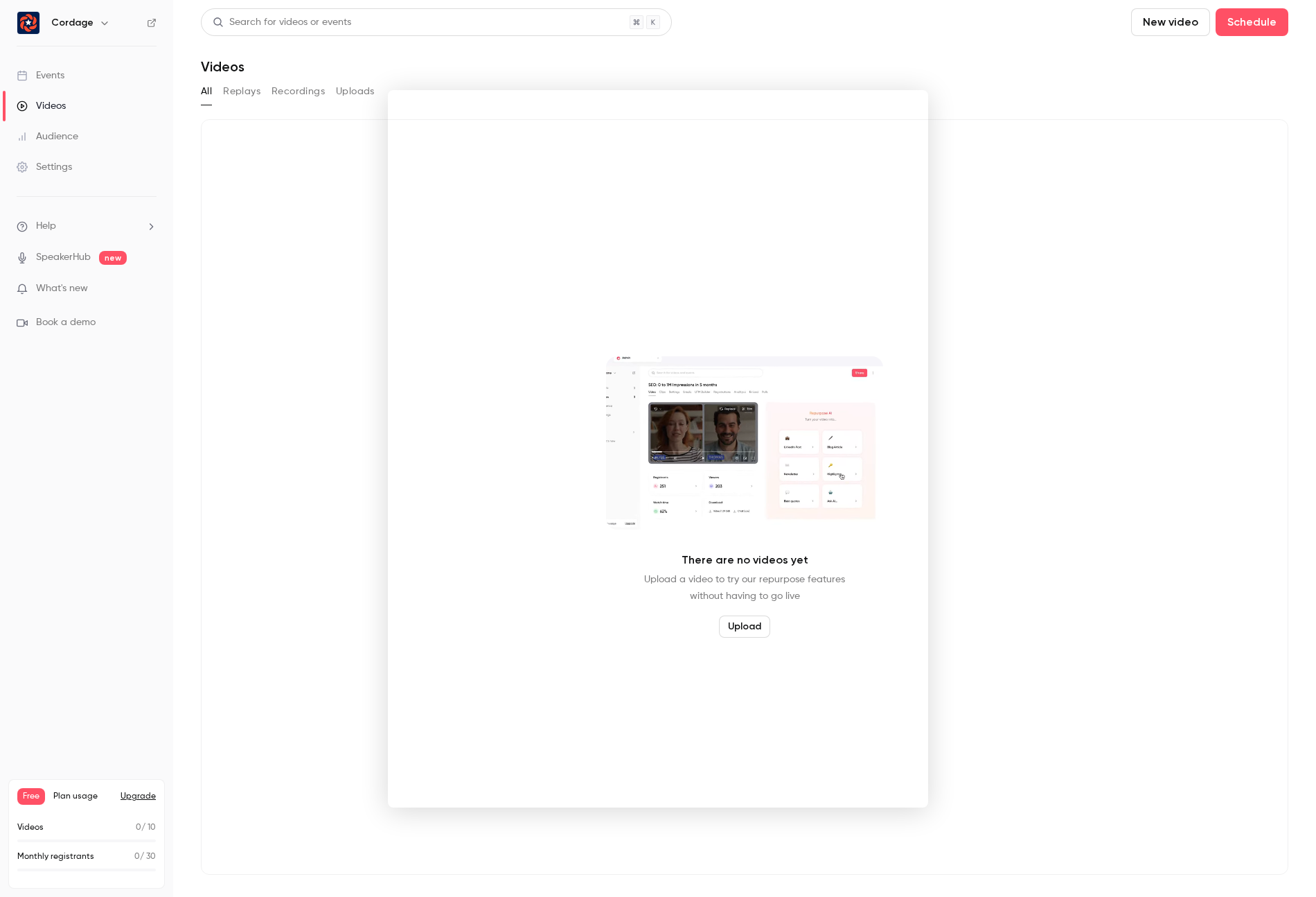
click at [230, 435] on div at bounding box center [658, 448] width 1316 height 897
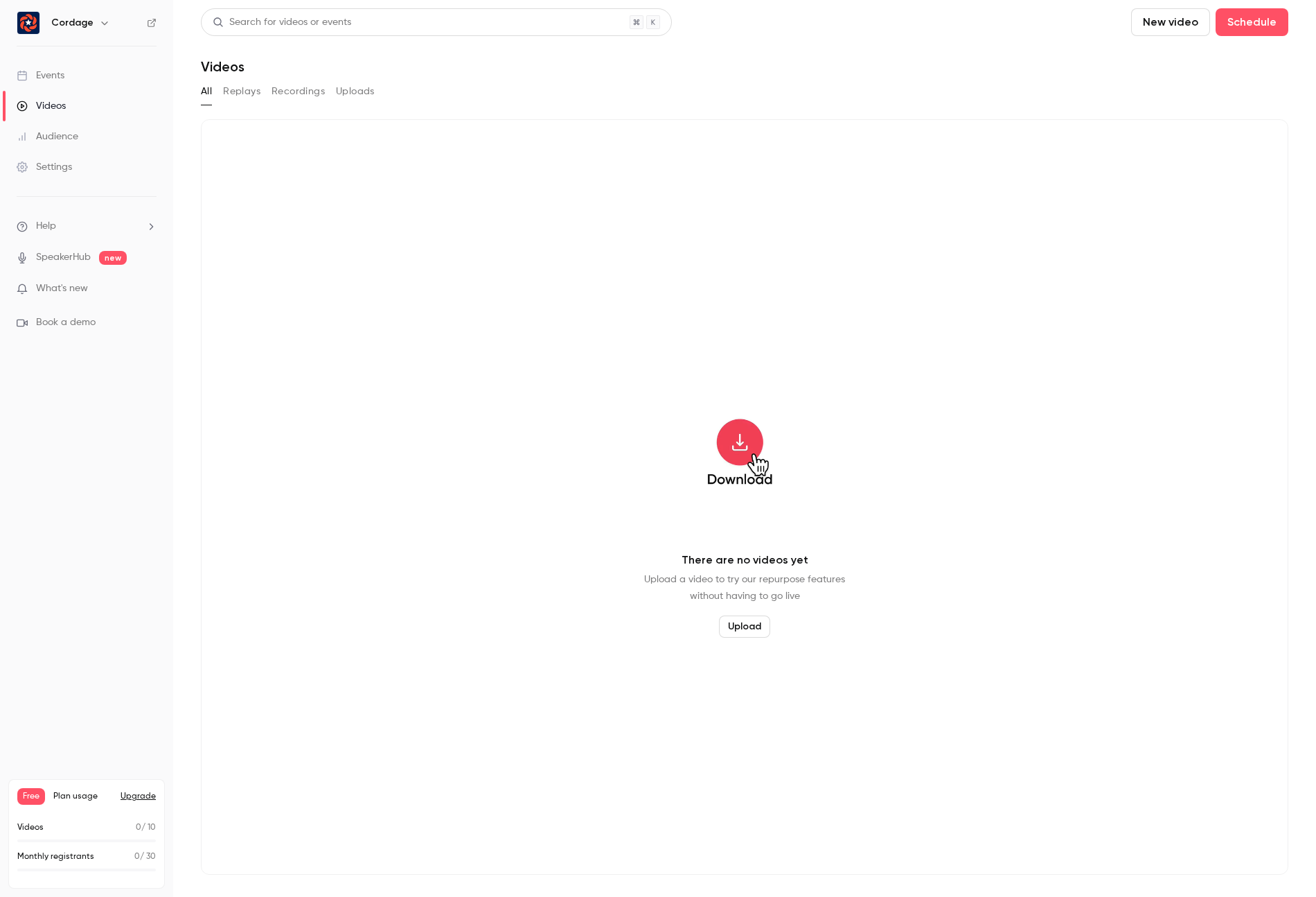
click at [77, 799] on span "Plan usage" at bounding box center [82, 796] width 59 height 11
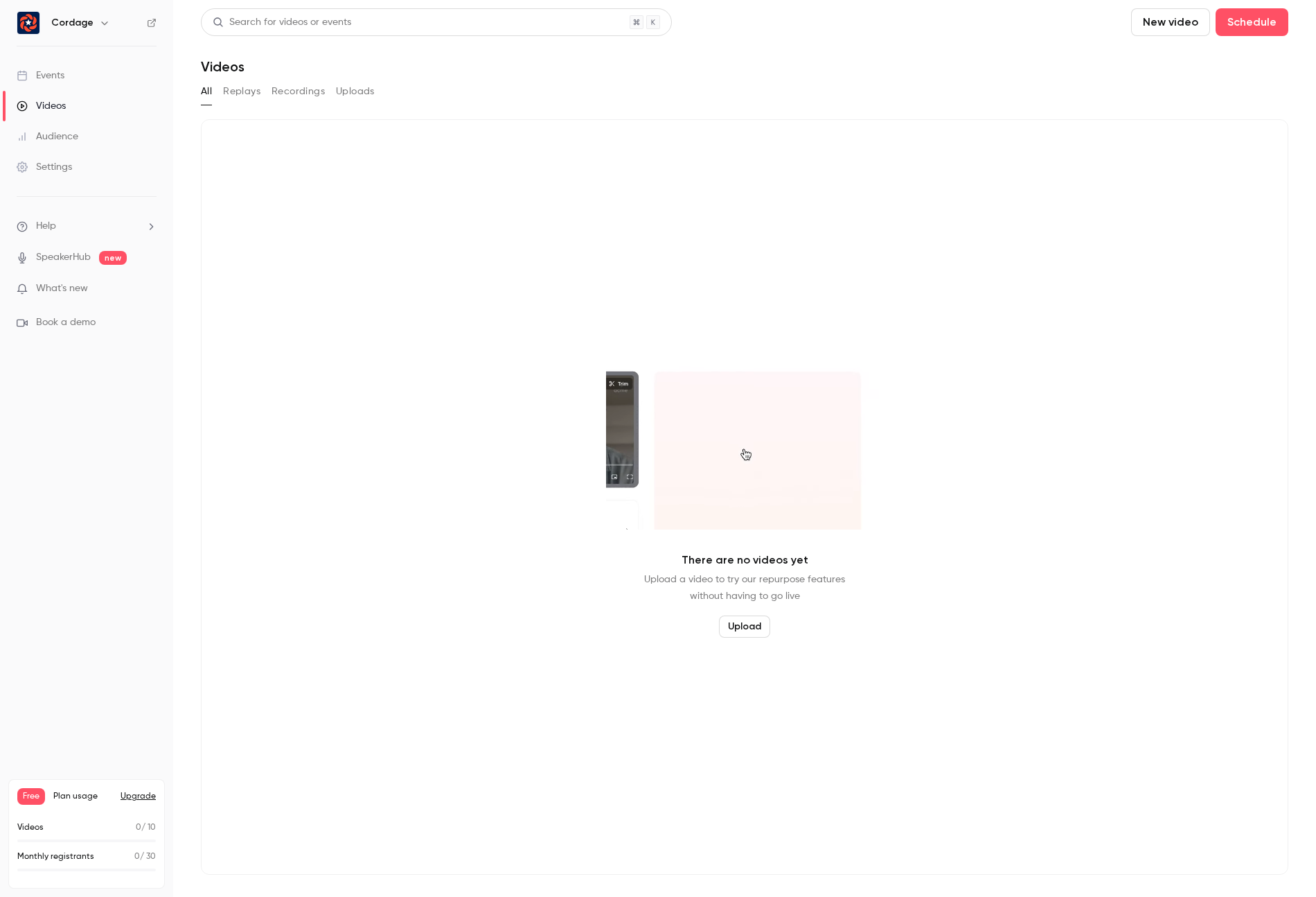
click at [75, 555] on nav "Cordage Events Videos Audience Settings Help SpeakerHub new What's new Book a d…" at bounding box center [86, 448] width 173 height 897
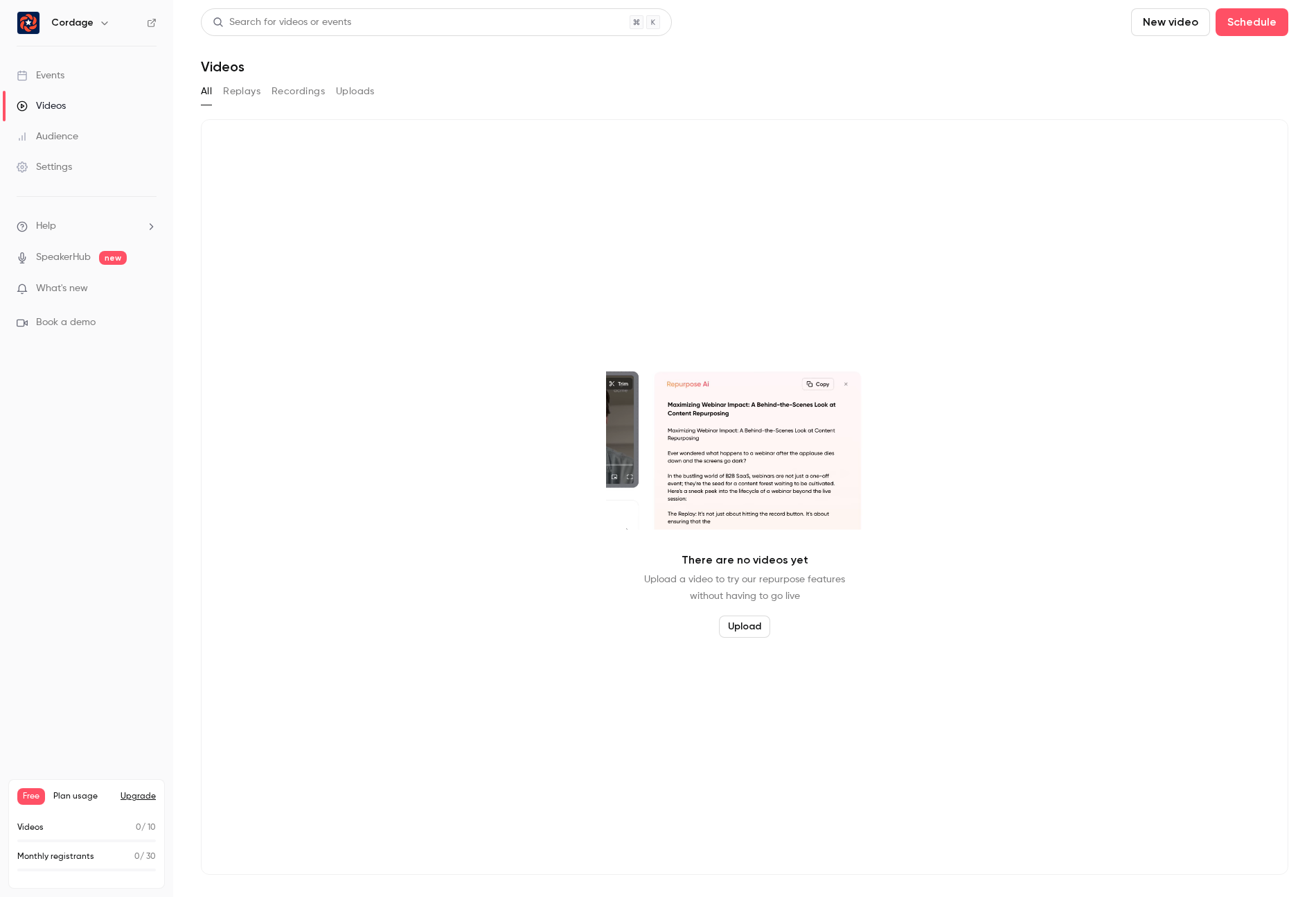
click at [53, 79] on div "Events" at bounding box center [40, 75] width 47 height 14
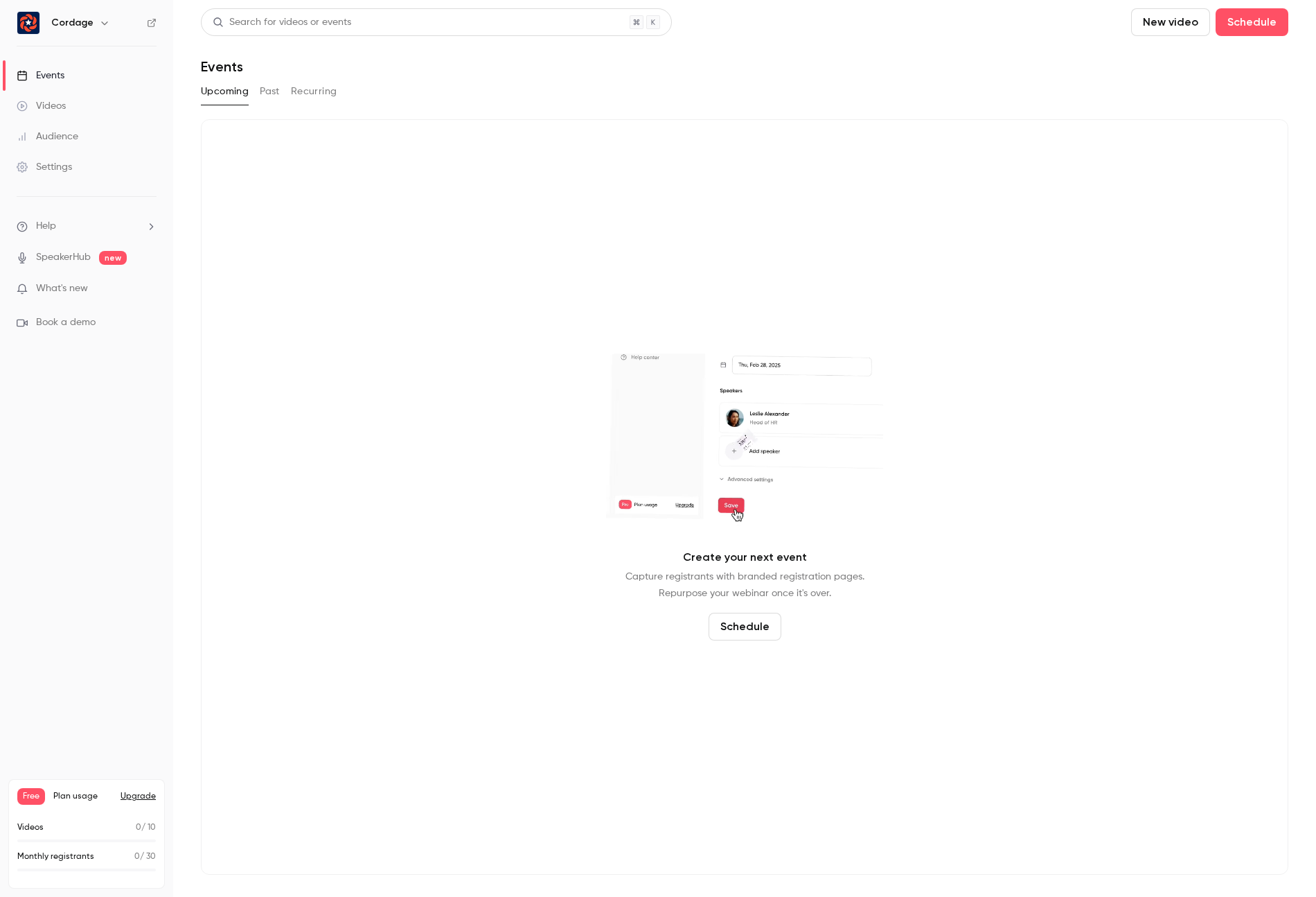
click at [788, 31] on div "Search for videos or events New video Schedule" at bounding box center [745, 22] width 1088 height 28
click at [1183, 23] on button "New video" at bounding box center [1170, 22] width 79 height 28
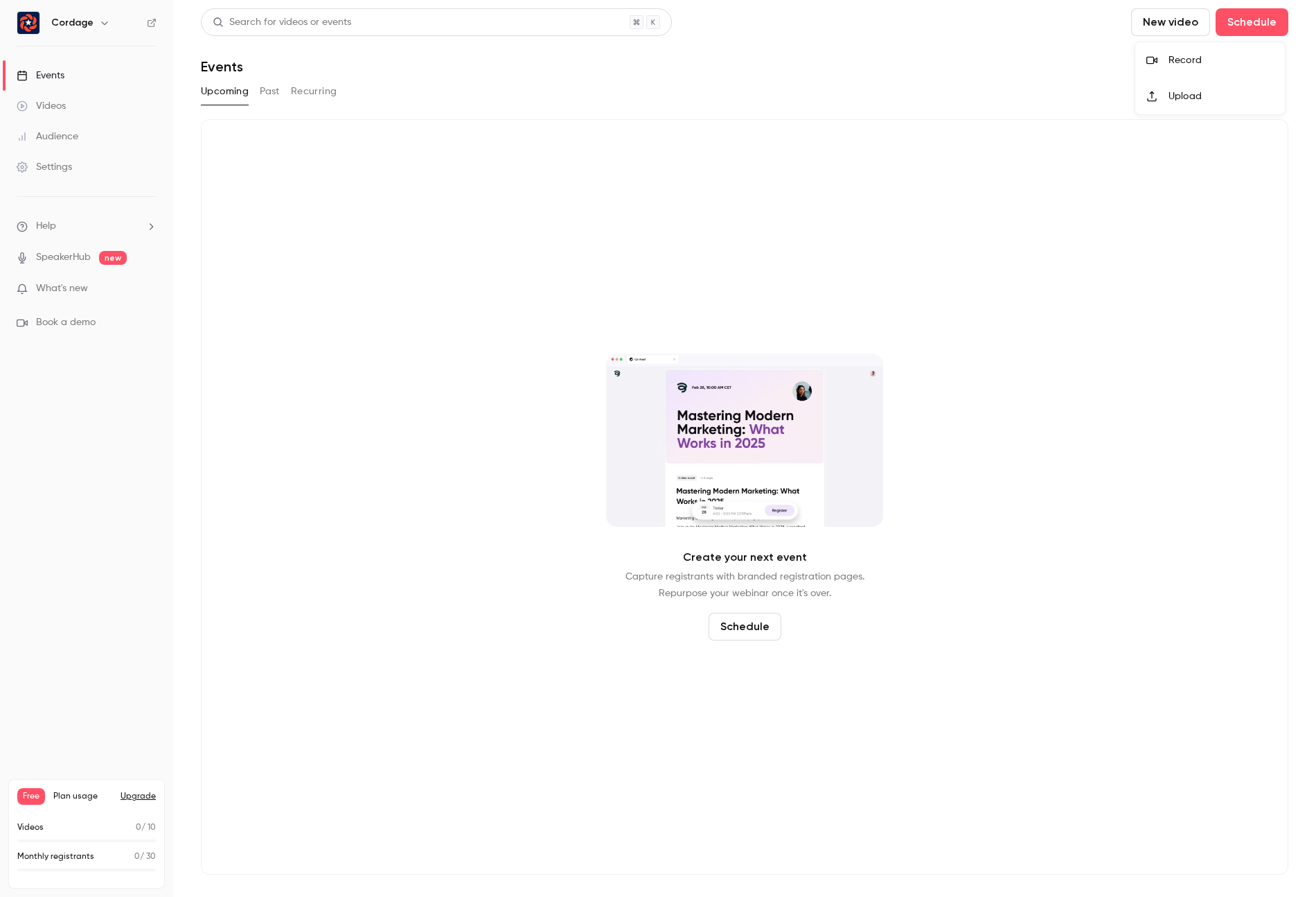
click at [1191, 59] on div "Record" at bounding box center [1221, 61] width 105 height 14
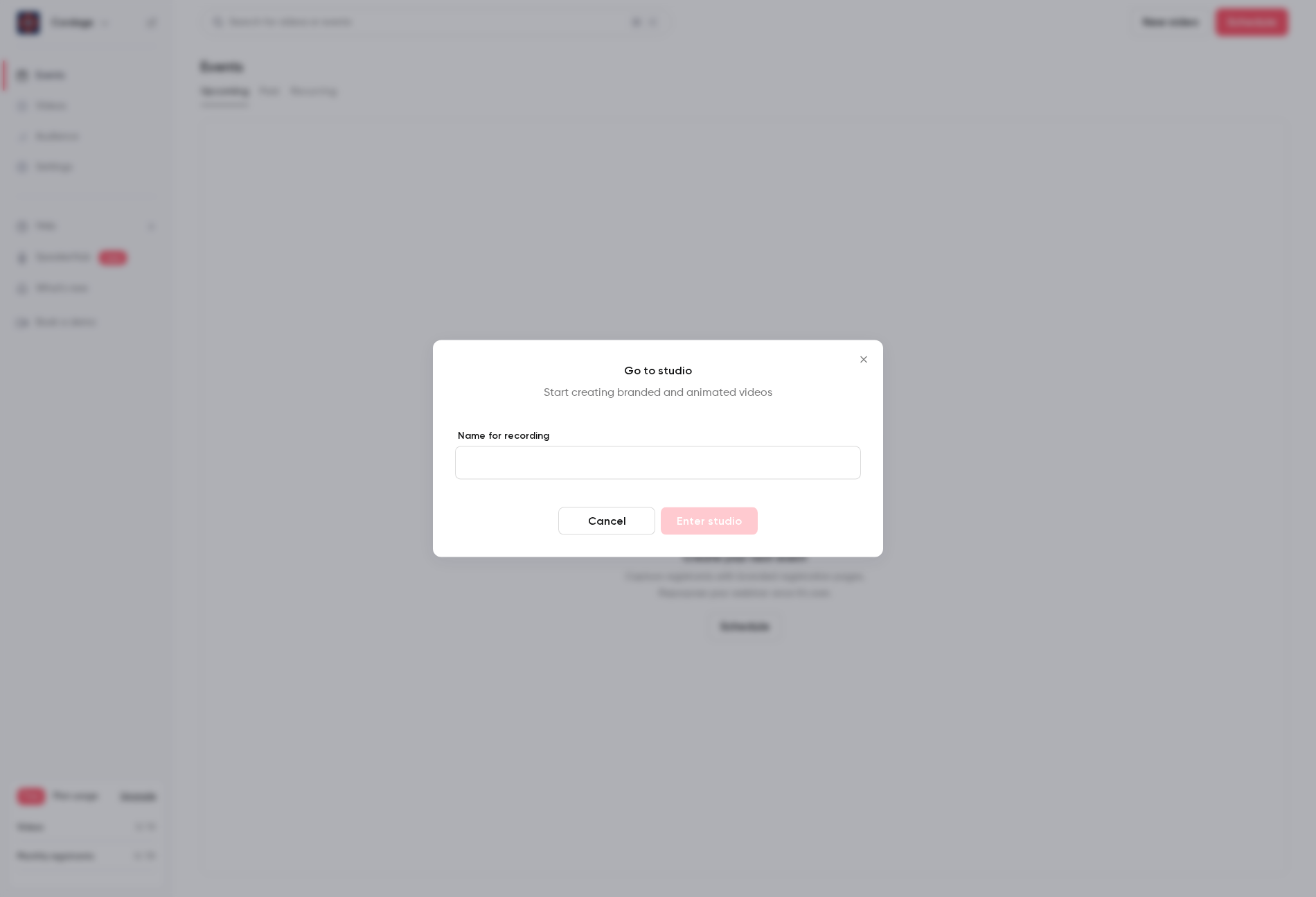
click at [534, 459] on input "Name for recording" at bounding box center [658, 463] width 406 height 33
type input "****"
click at [705, 528] on button "Enter studio" at bounding box center [709, 521] width 97 height 28
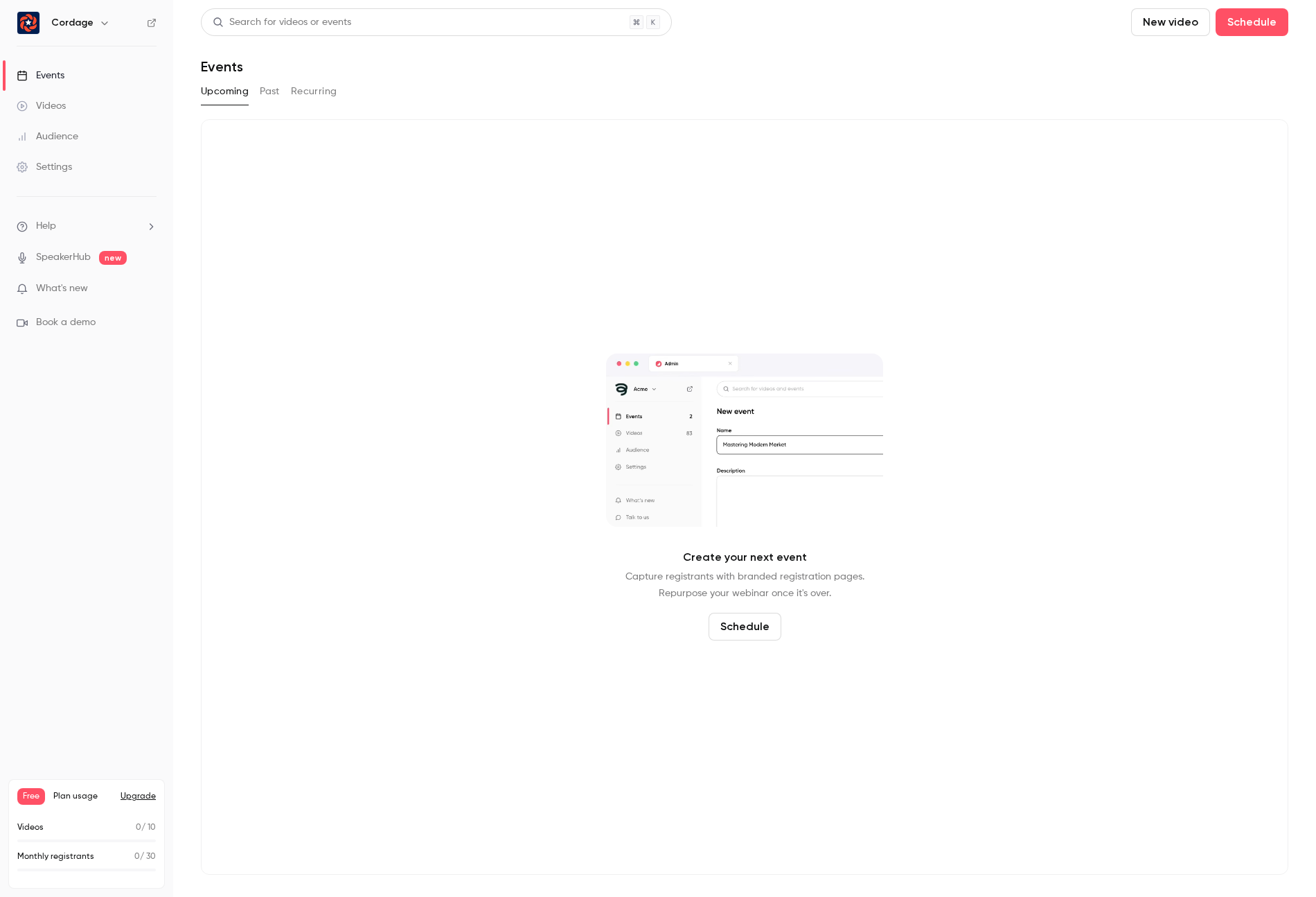
click at [375, 321] on div "Create your next event Capture registrants with branded registration pages. Rep…" at bounding box center [745, 497] width 1088 height 756
click at [275, 90] on button "Past" at bounding box center [269, 91] width 20 height 22
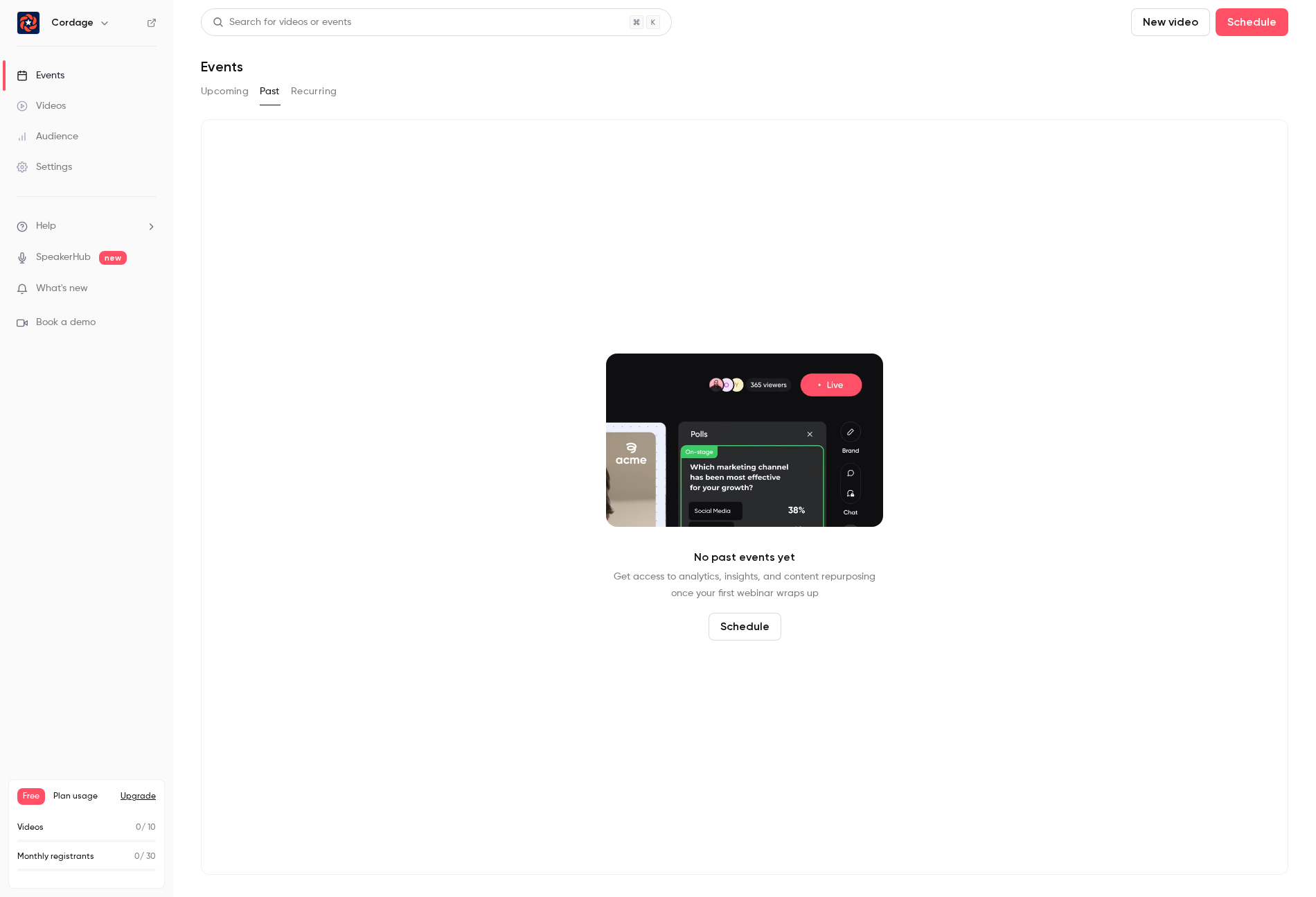
click at [314, 95] on button "Recurring" at bounding box center [314, 91] width 46 height 22
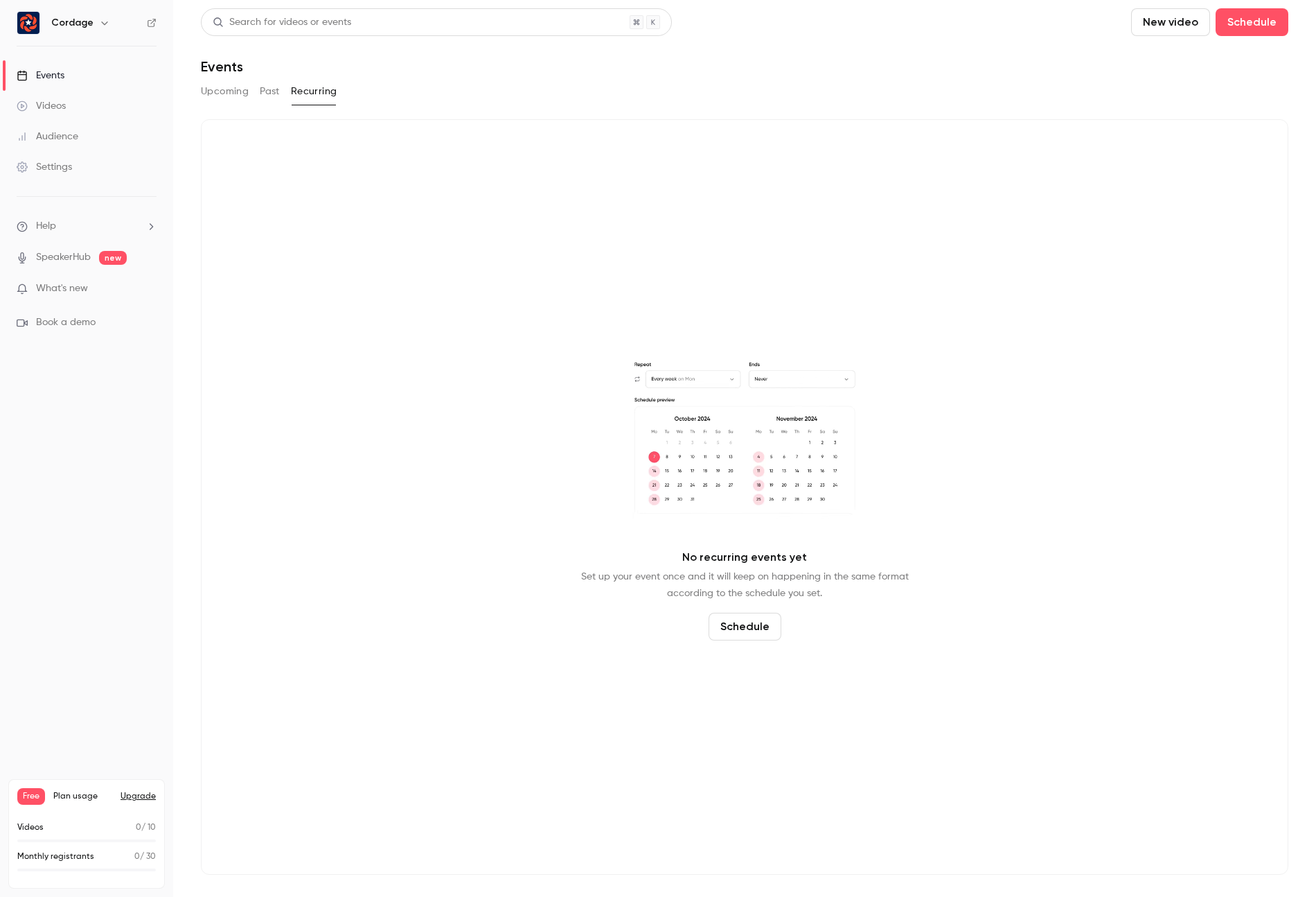
click at [272, 94] on button "Past" at bounding box center [269, 91] width 20 height 22
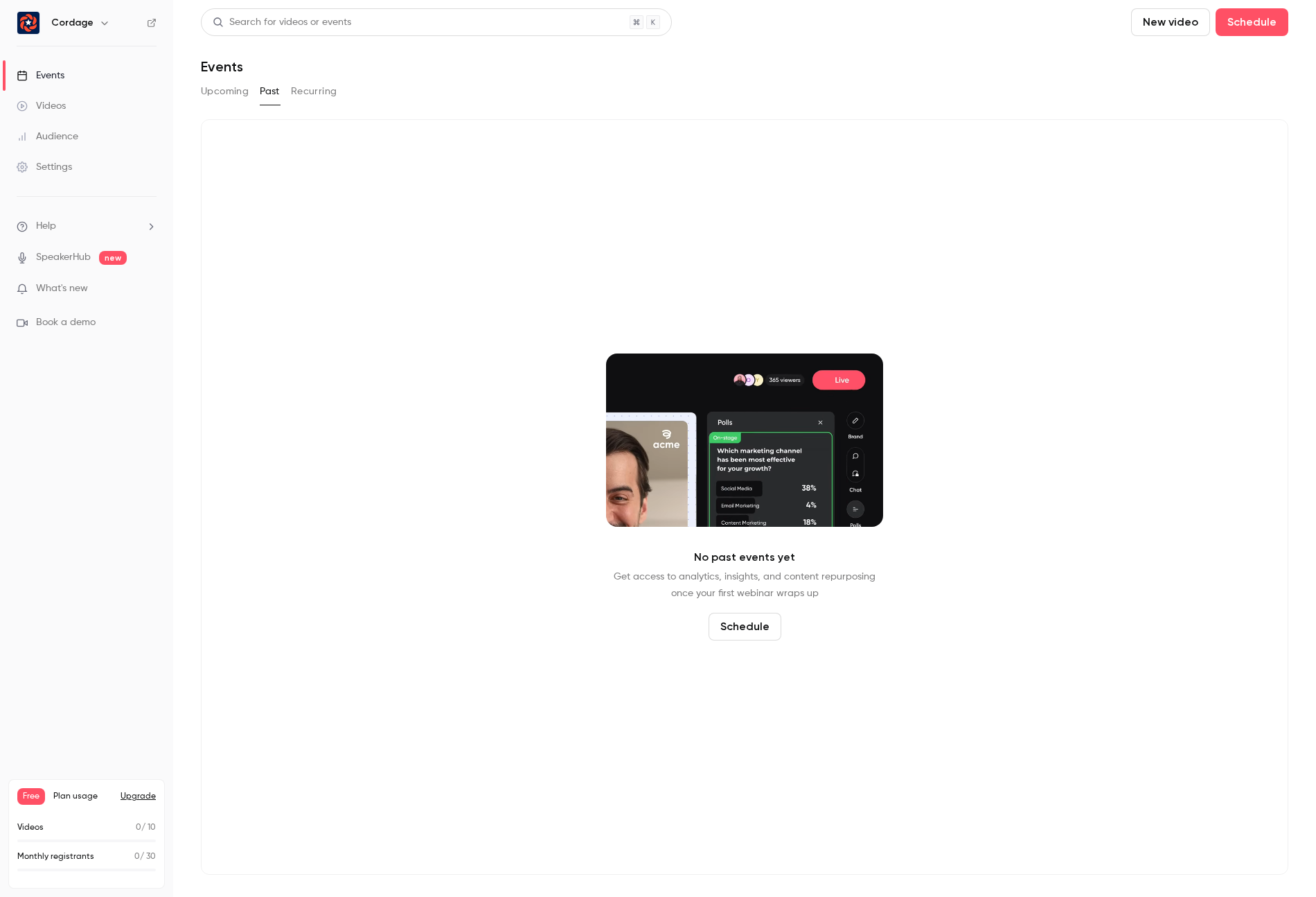
click at [236, 91] on button "Upcoming" at bounding box center [225, 91] width 47 height 22
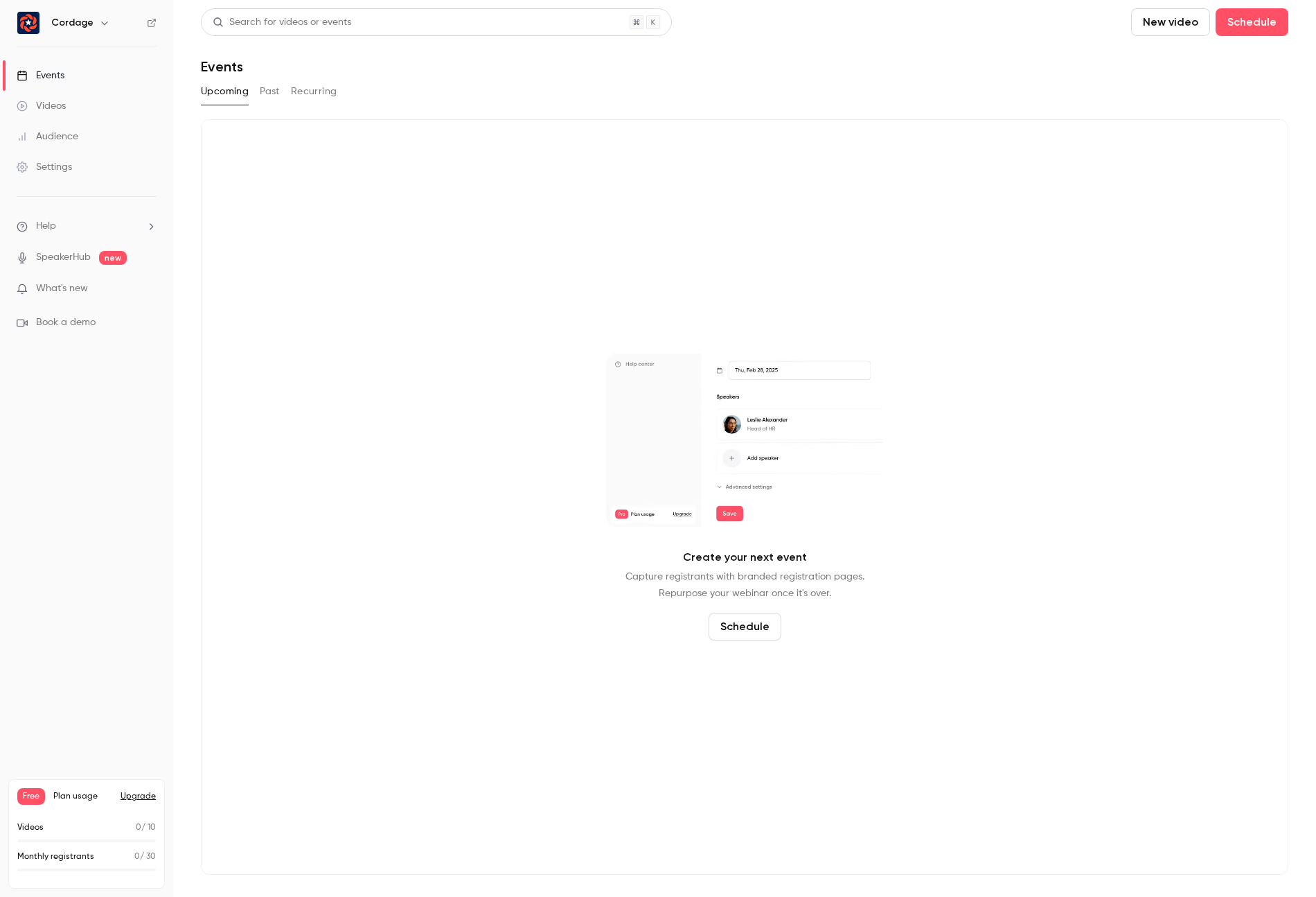
click at [270, 92] on button "Past" at bounding box center [269, 91] width 20 height 22
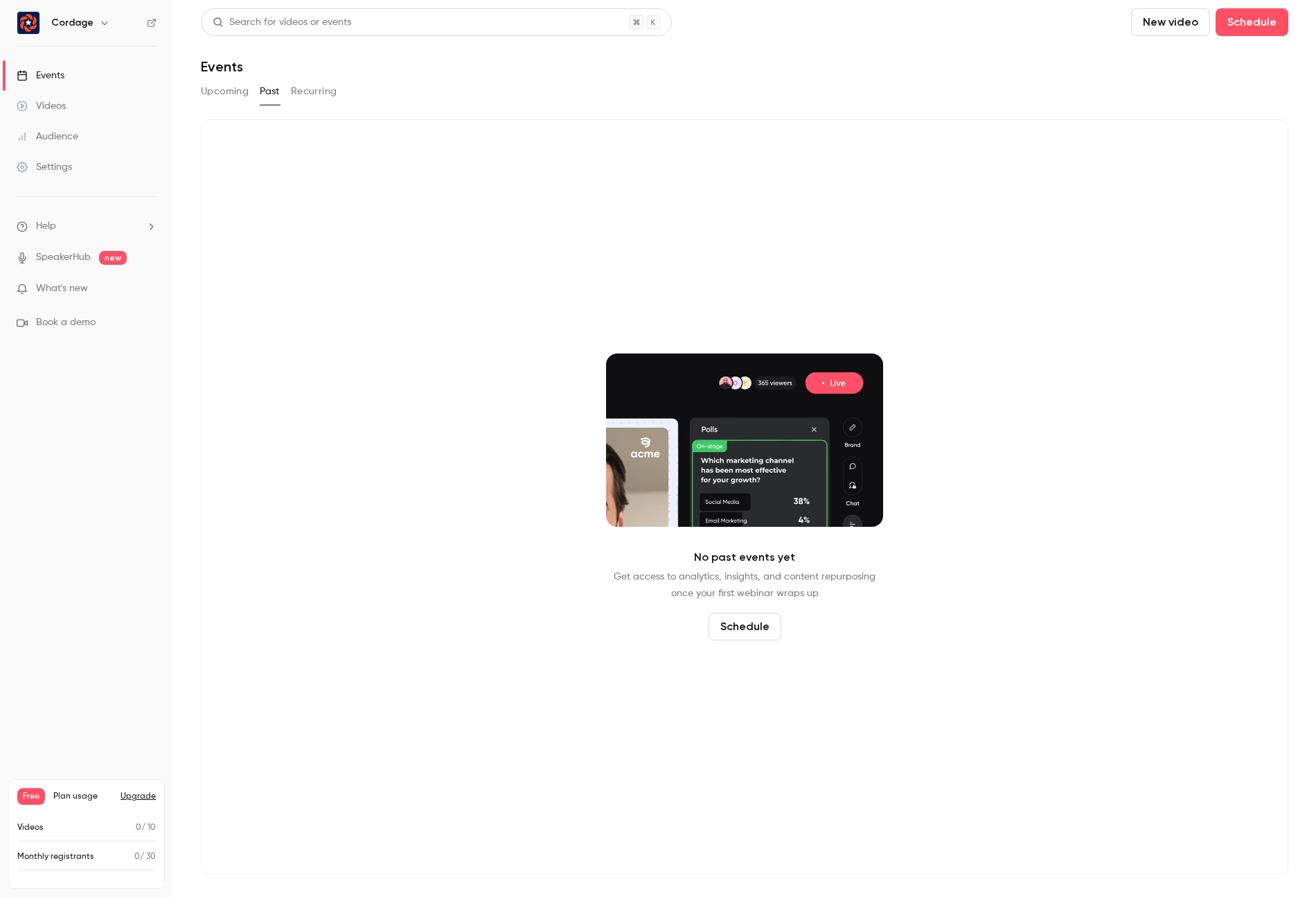
click at [236, 91] on button "Upcoming" at bounding box center [225, 91] width 47 height 22
